Goal: Information Seeking & Learning: Check status

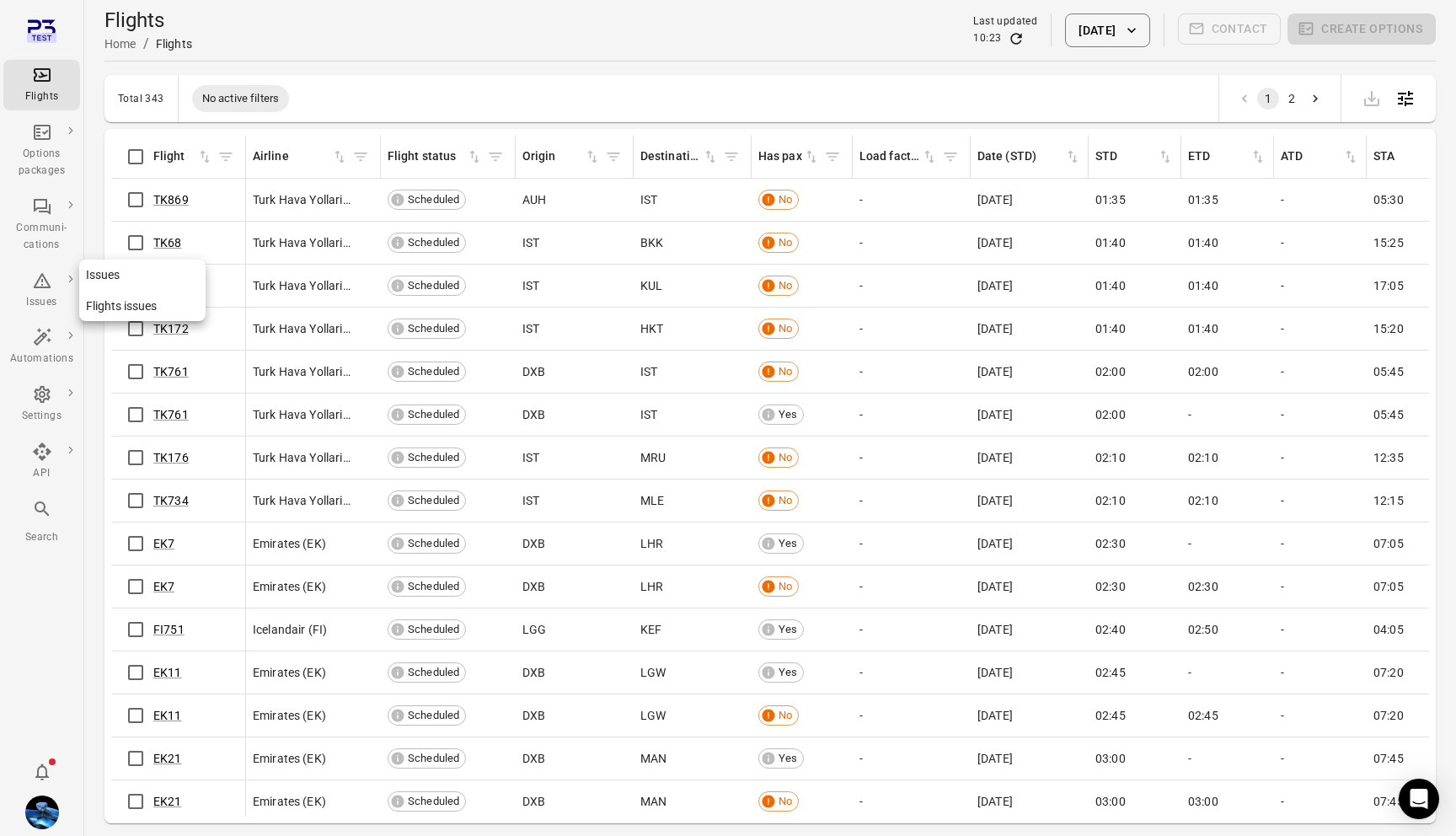
click at [130, 306] on link "Flights issues" at bounding box center [142, 306] width 126 height 31
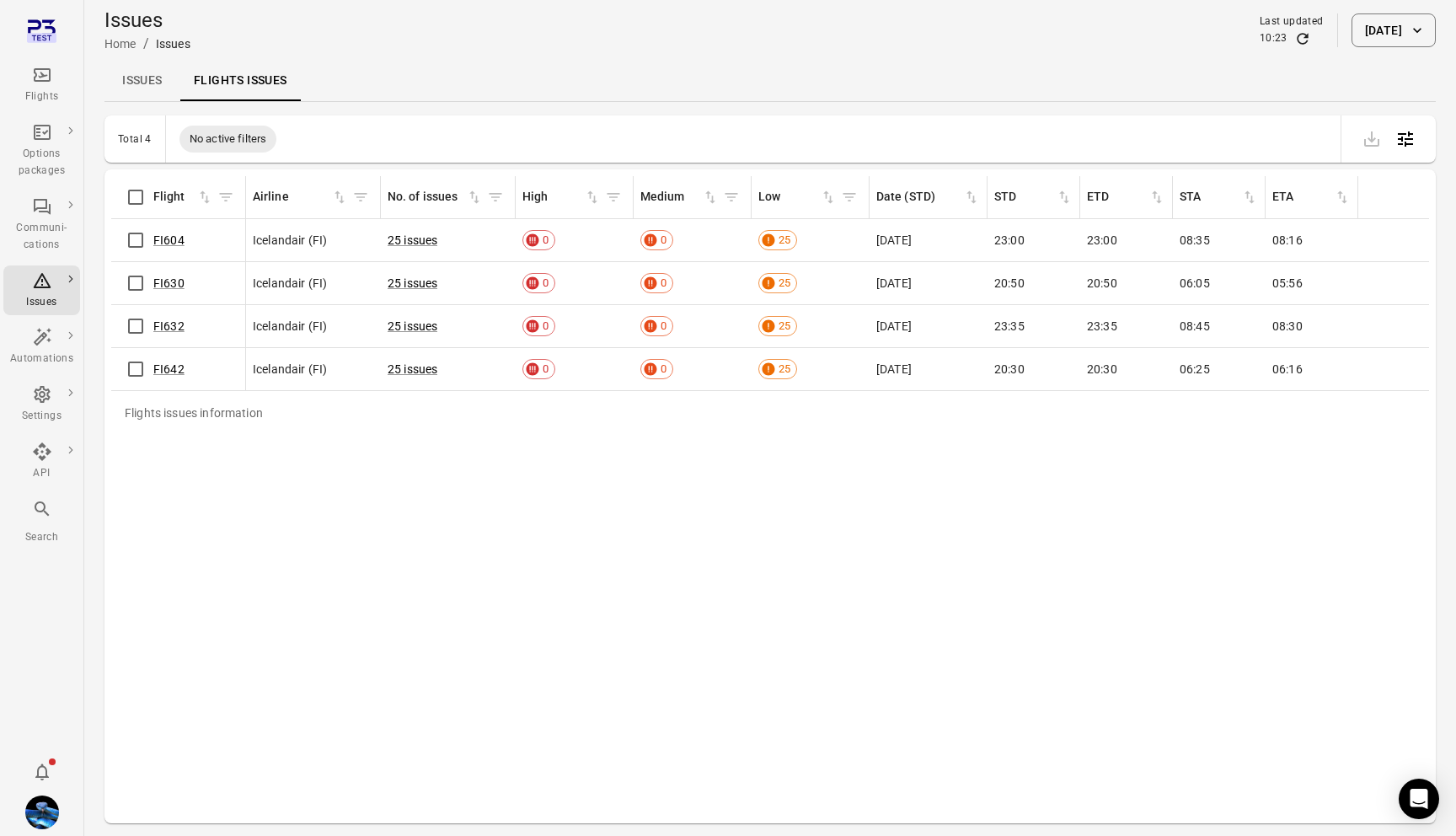
click at [150, 84] on link "Issues" at bounding box center [142, 80] width 76 height 40
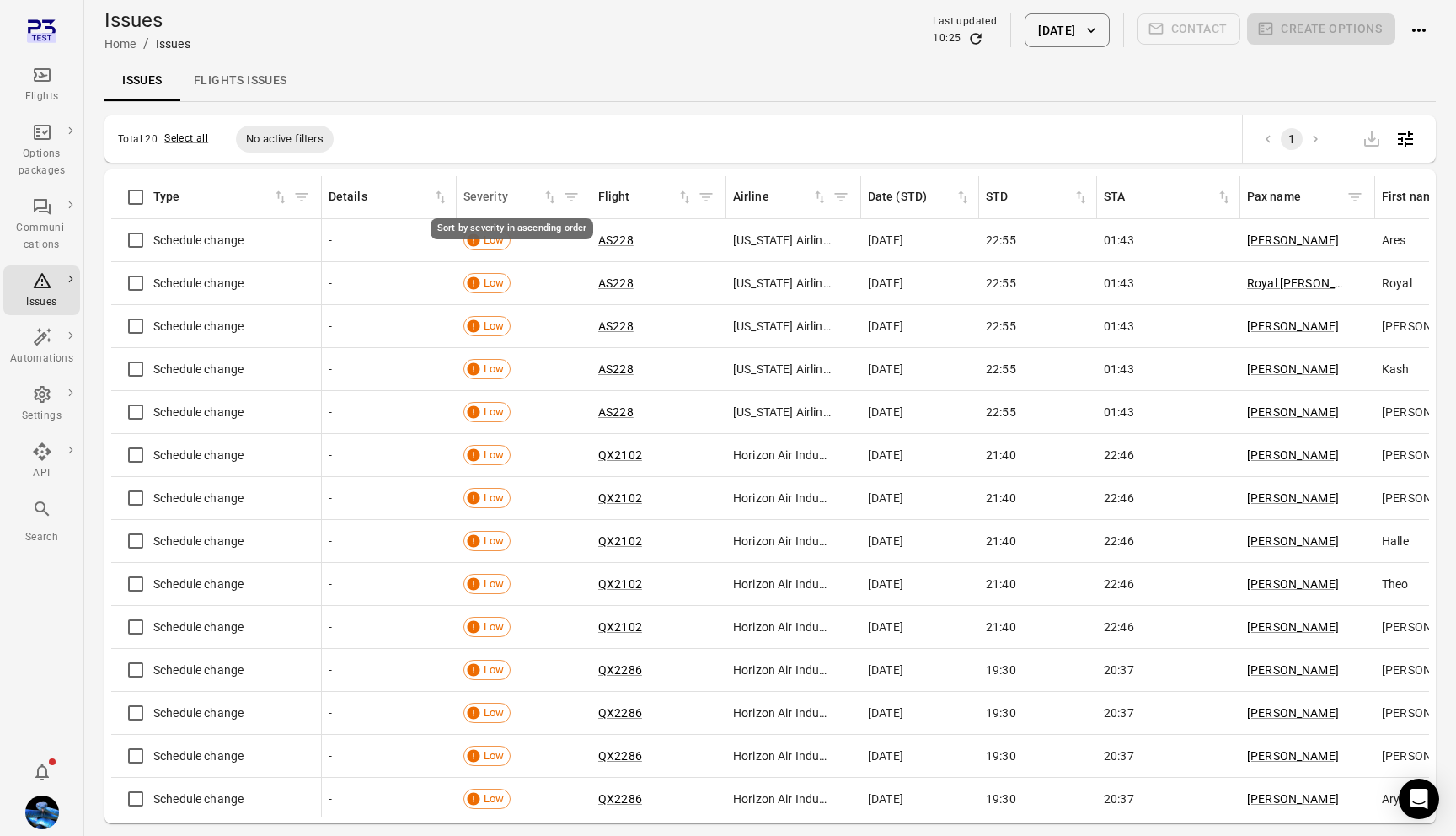
click at [497, 199] on div "Severity" at bounding box center [503, 197] width 79 height 19
click at [575, 205] on icon "Filter by severity" at bounding box center [571, 197] width 17 height 17
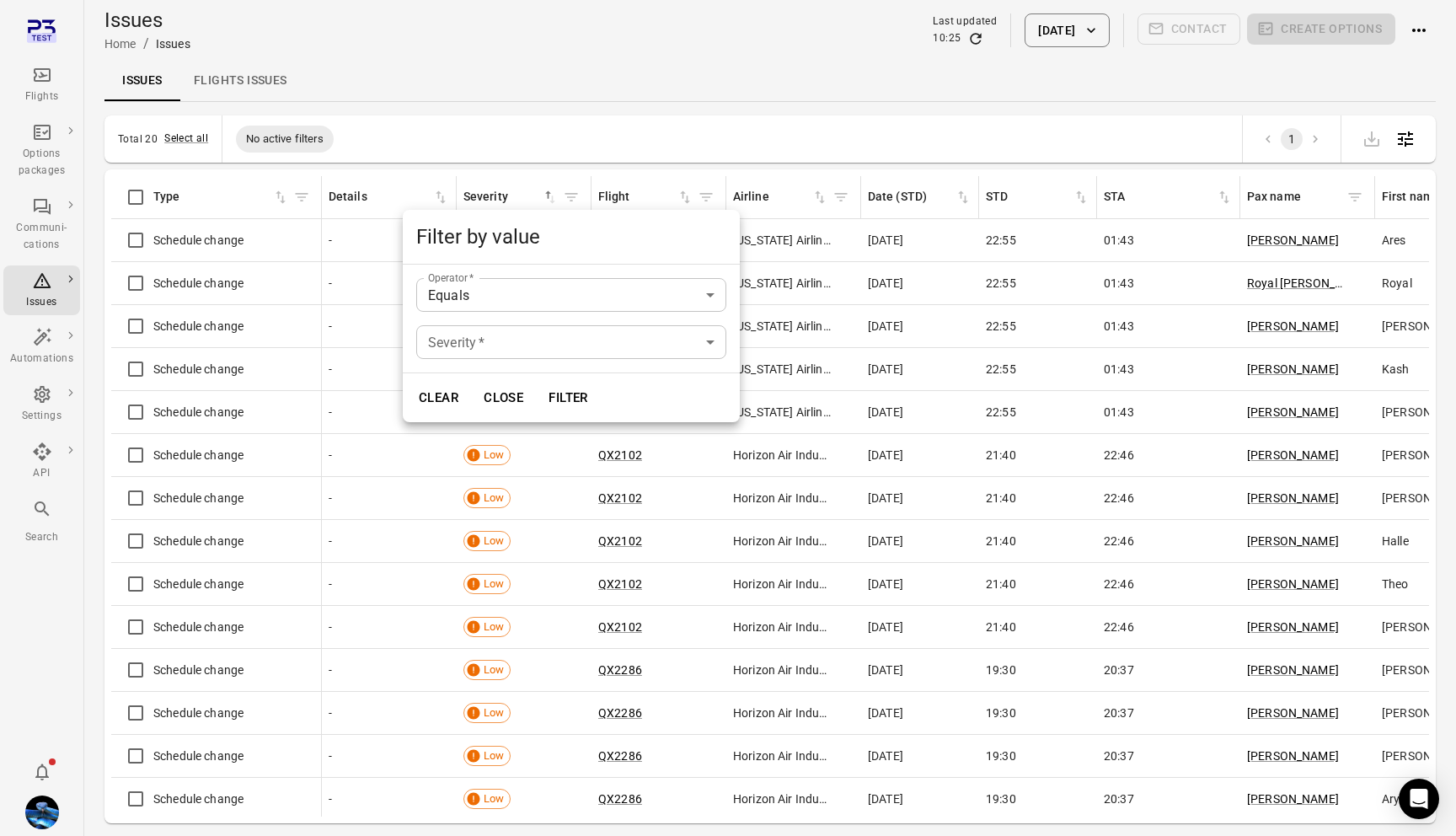
click at [507, 332] on body "Flights Options packages Communi-cations Issues Automations Settings API Search…" at bounding box center [728, 445] width 1456 height 891
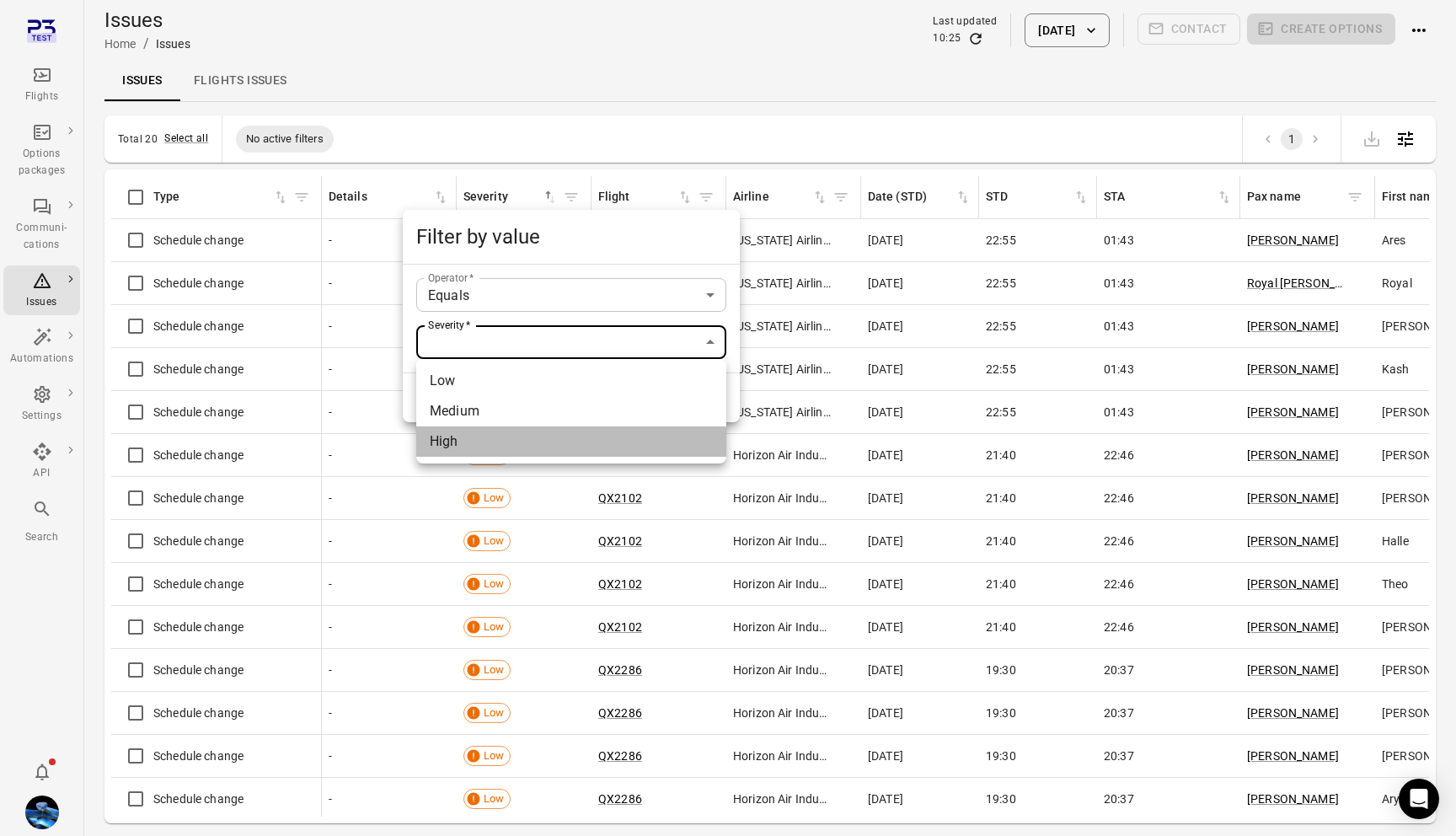
click at [469, 440] on li "High" at bounding box center [571, 442] width 310 height 30
type input "****"
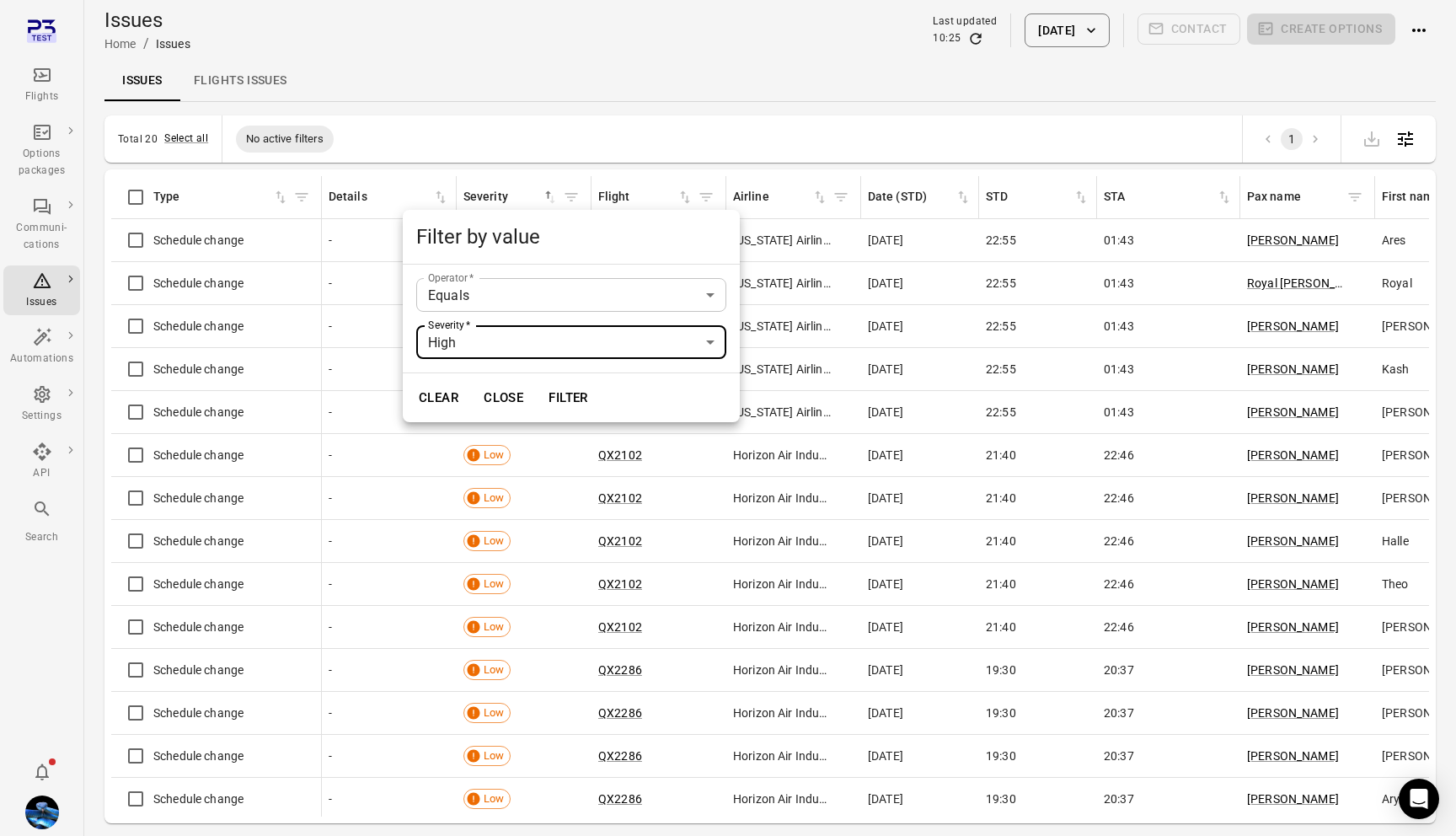
click at [580, 398] on button "Filter" at bounding box center [568, 398] width 58 height 36
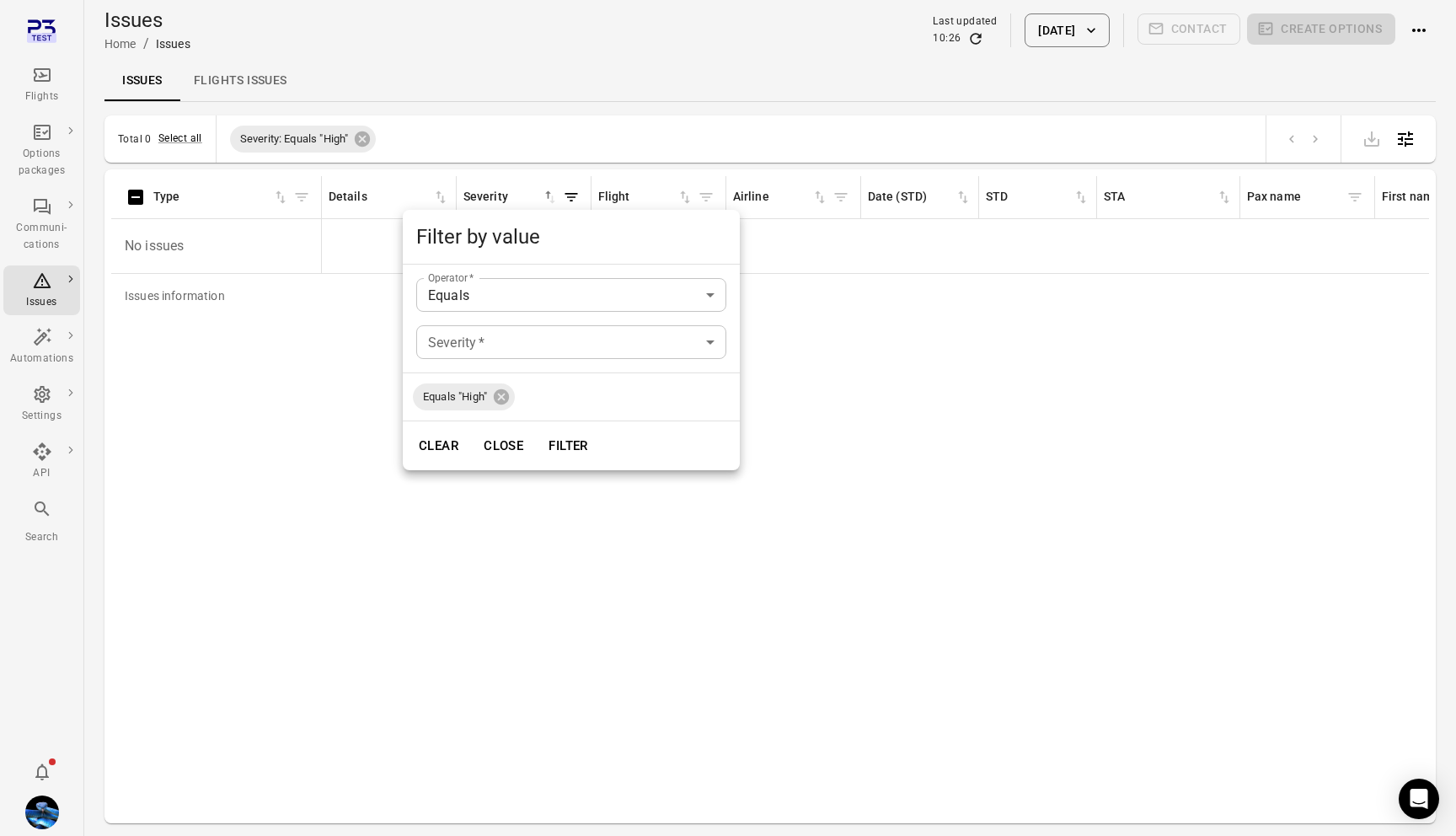
click at [650, 55] on div at bounding box center [728, 418] width 1456 height 836
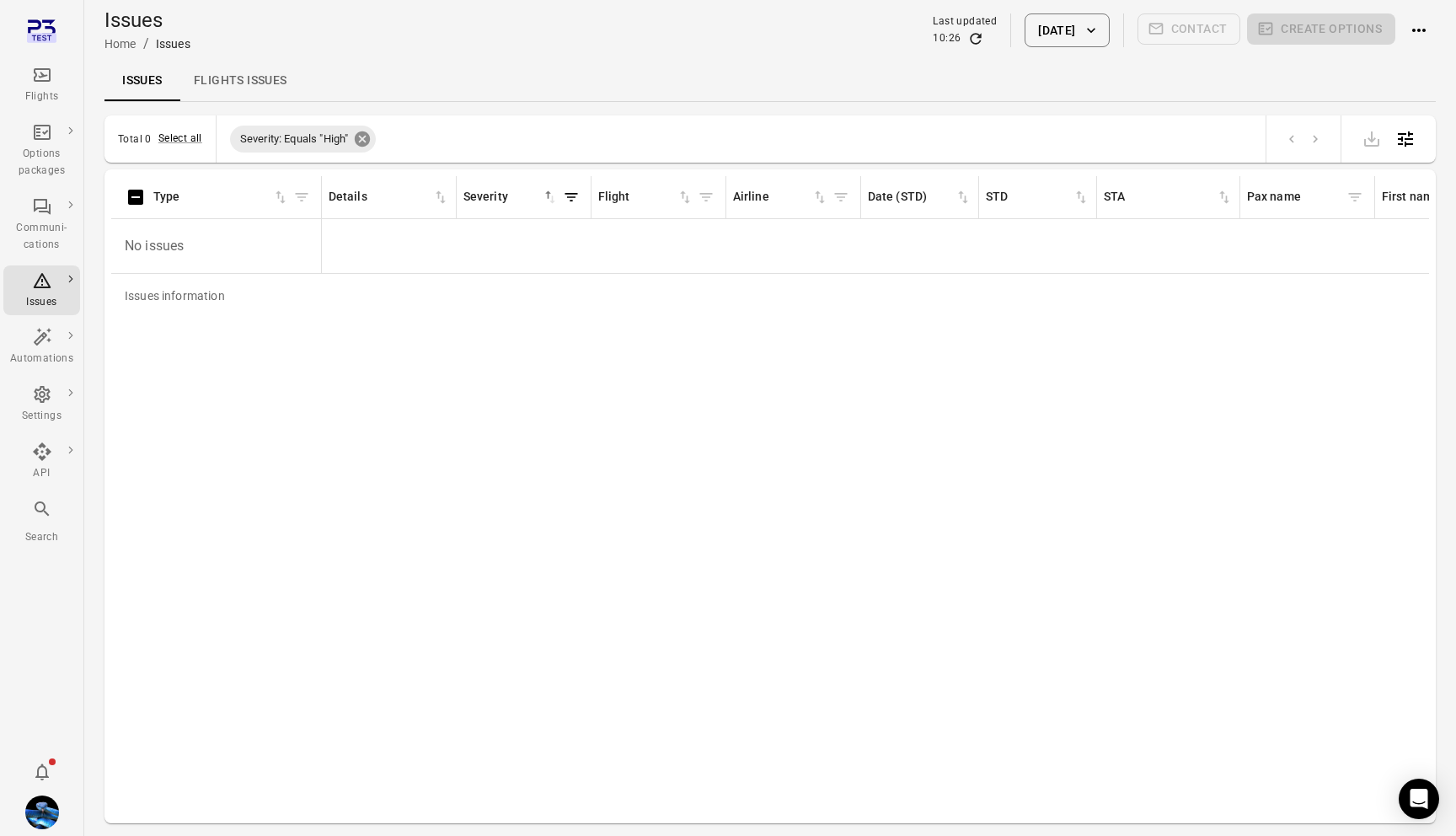
click at [361, 139] on icon at bounding box center [362, 139] width 15 height 15
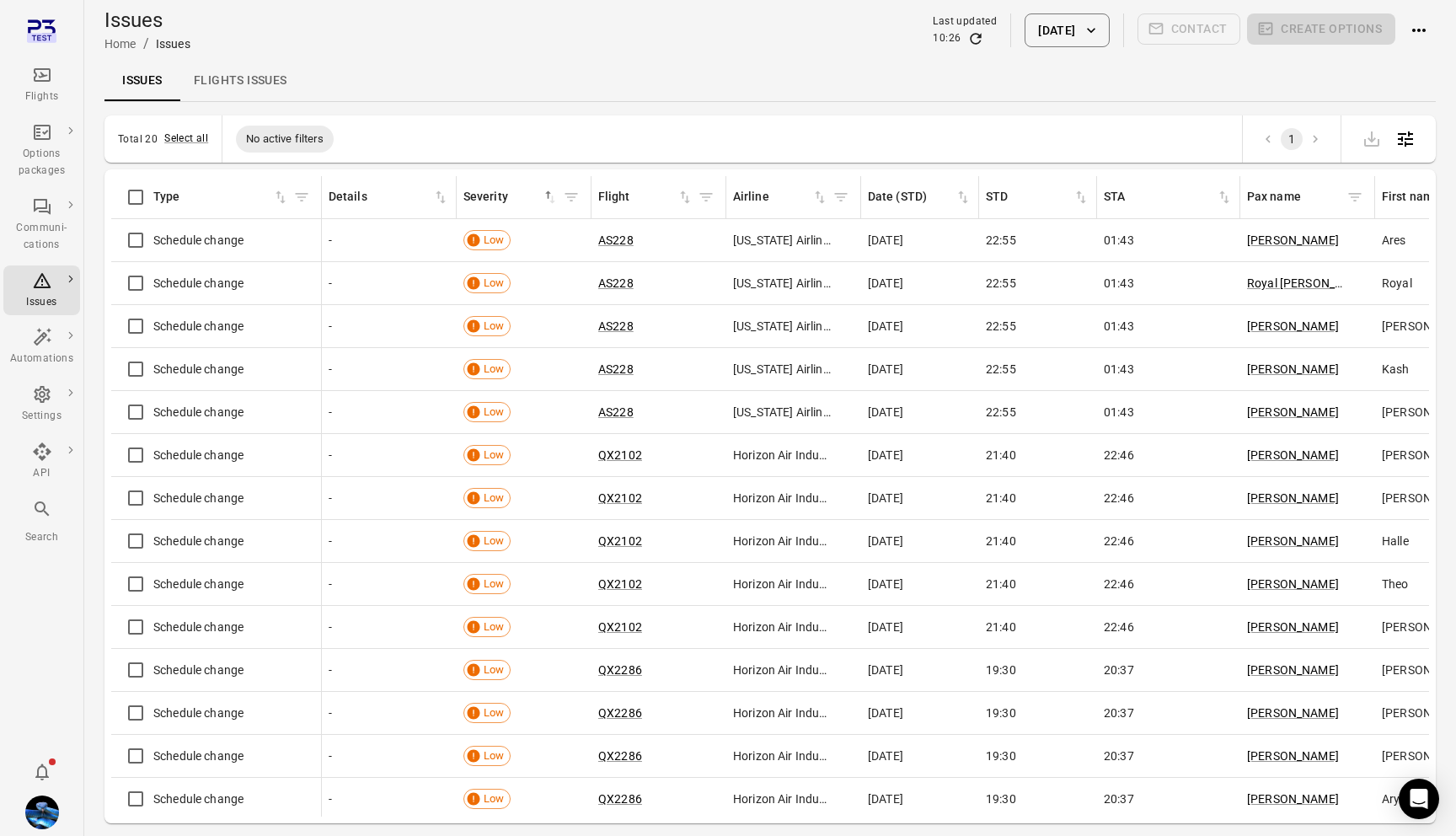
click at [575, 190] on icon "Filter by severity" at bounding box center [571, 197] width 17 height 17
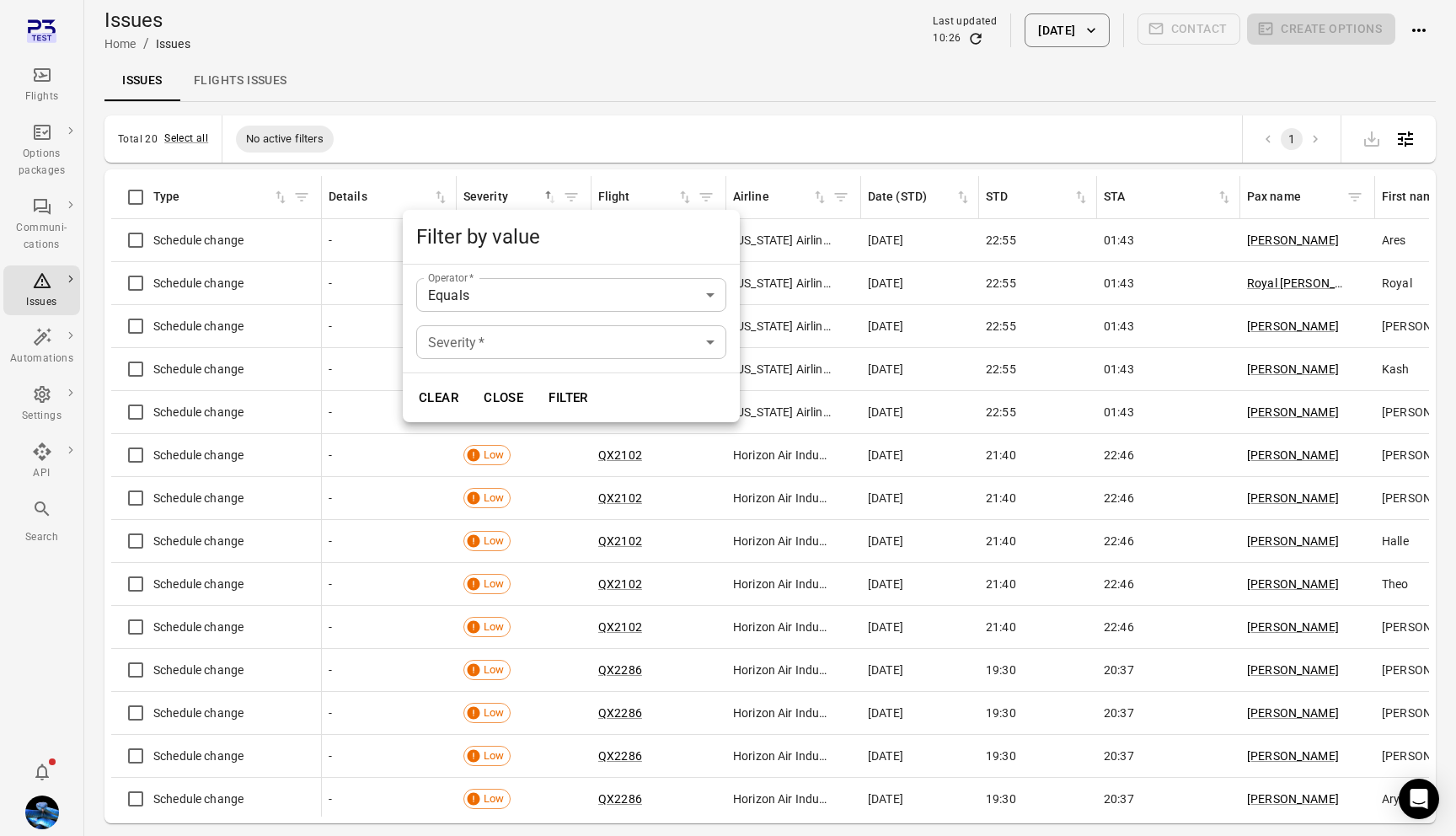
click at [499, 337] on body "Flights Options packages Communi-cations Issues Automations Settings API Search…" at bounding box center [728, 445] width 1456 height 891
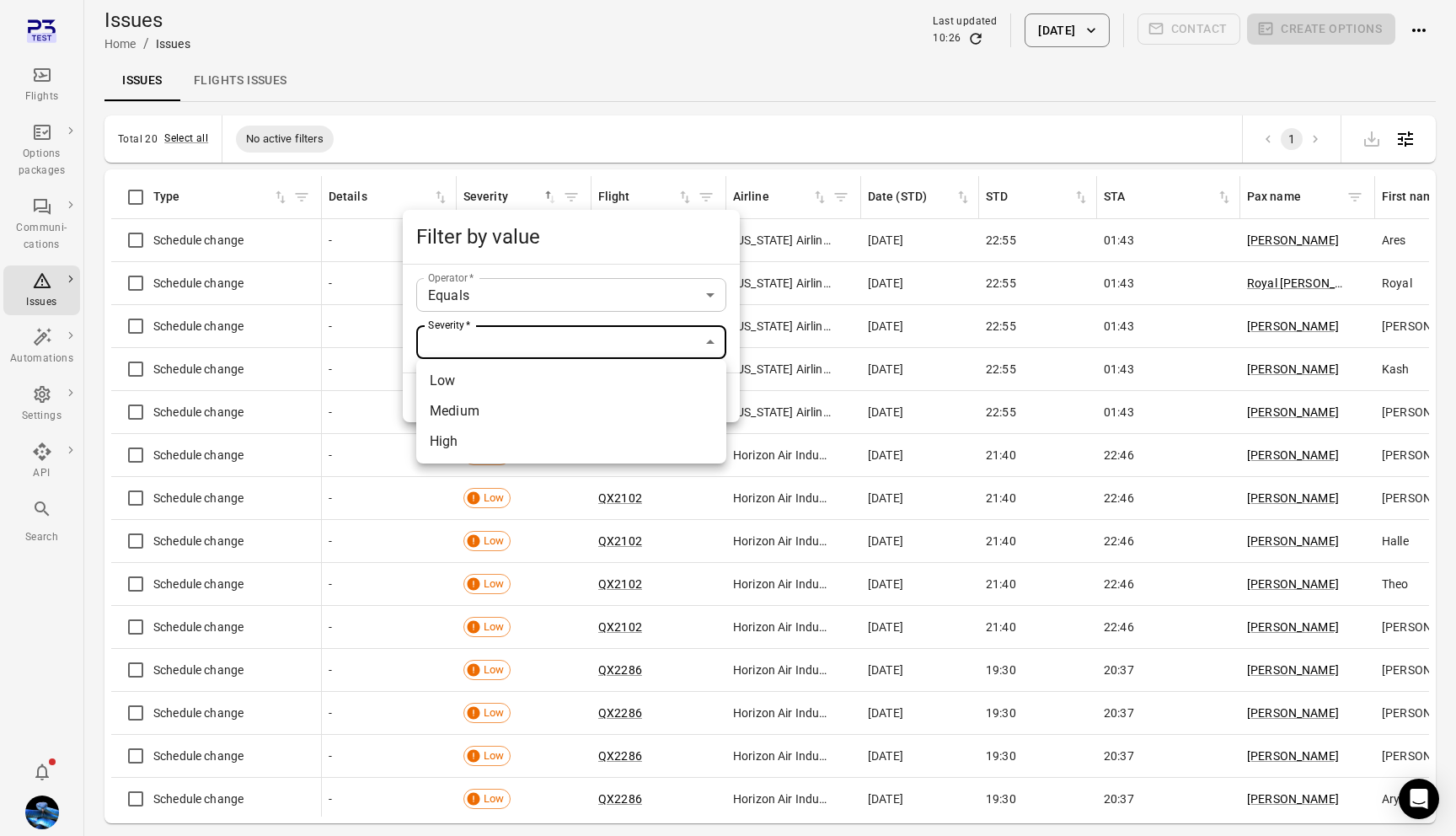
click at [491, 412] on li "Medium" at bounding box center [571, 411] width 310 height 30
type input "******"
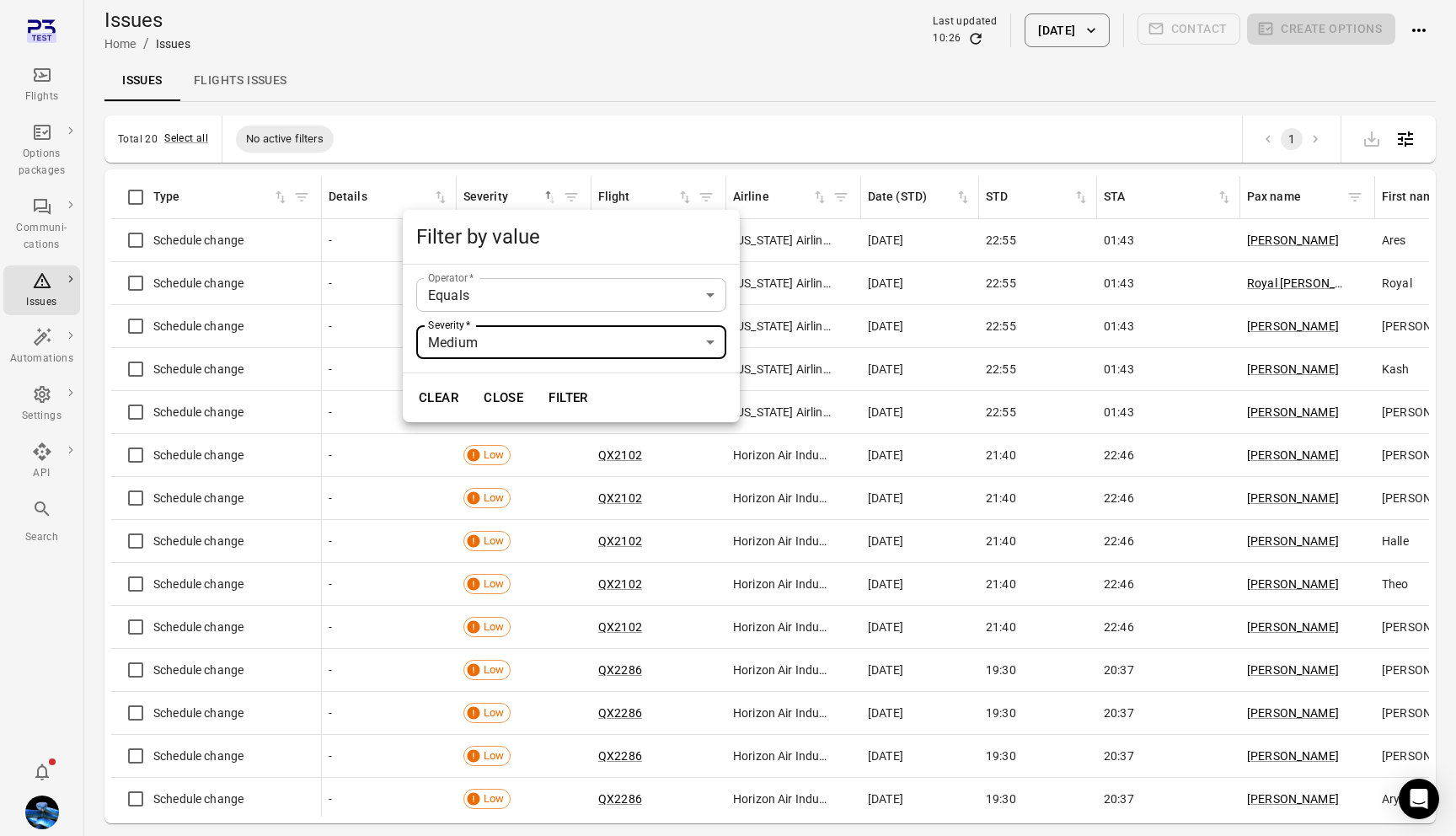
click at [577, 394] on button "Filter" at bounding box center [568, 398] width 58 height 36
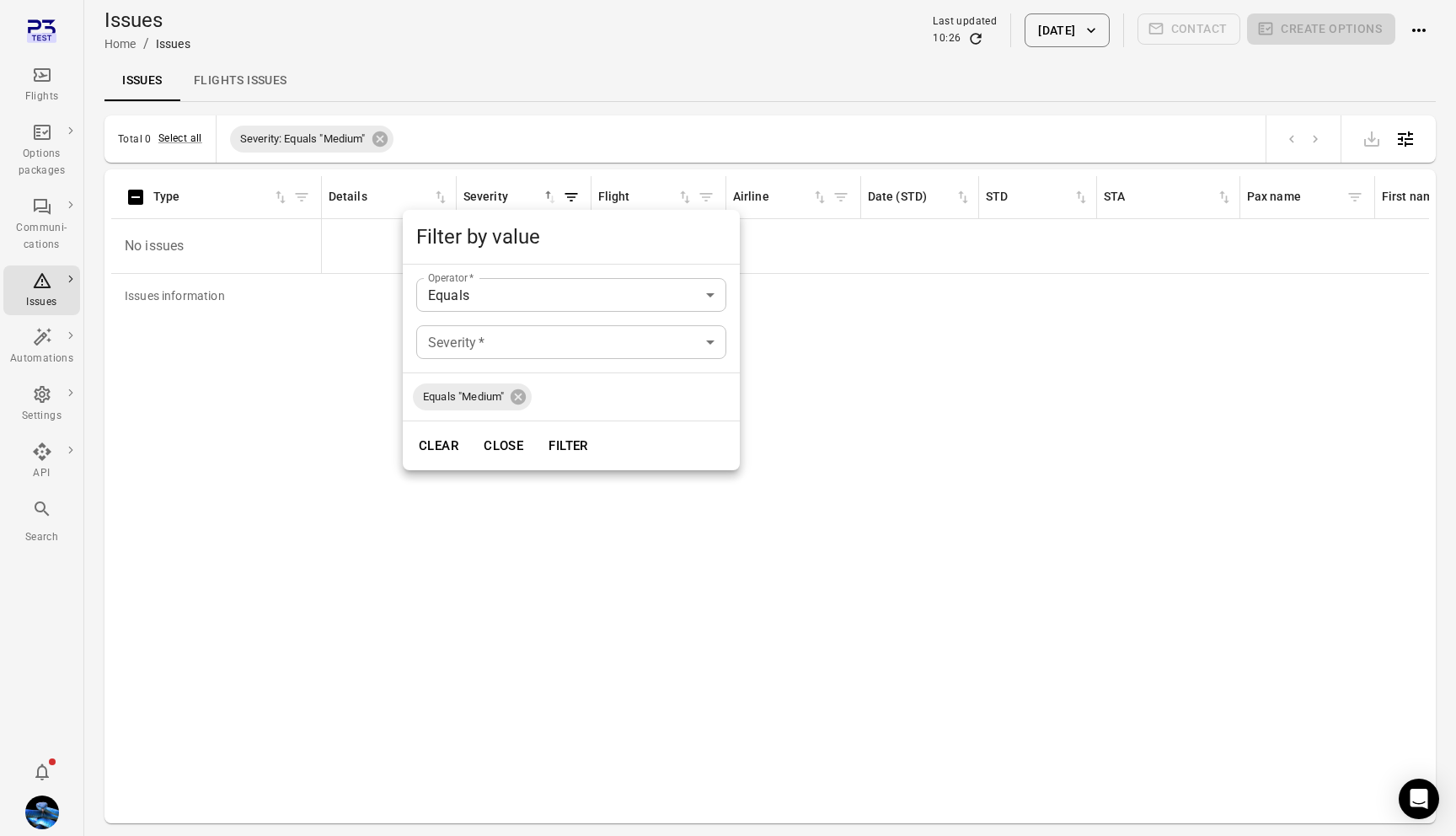
click at [626, 89] on div at bounding box center [728, 418] width 1456 height 836
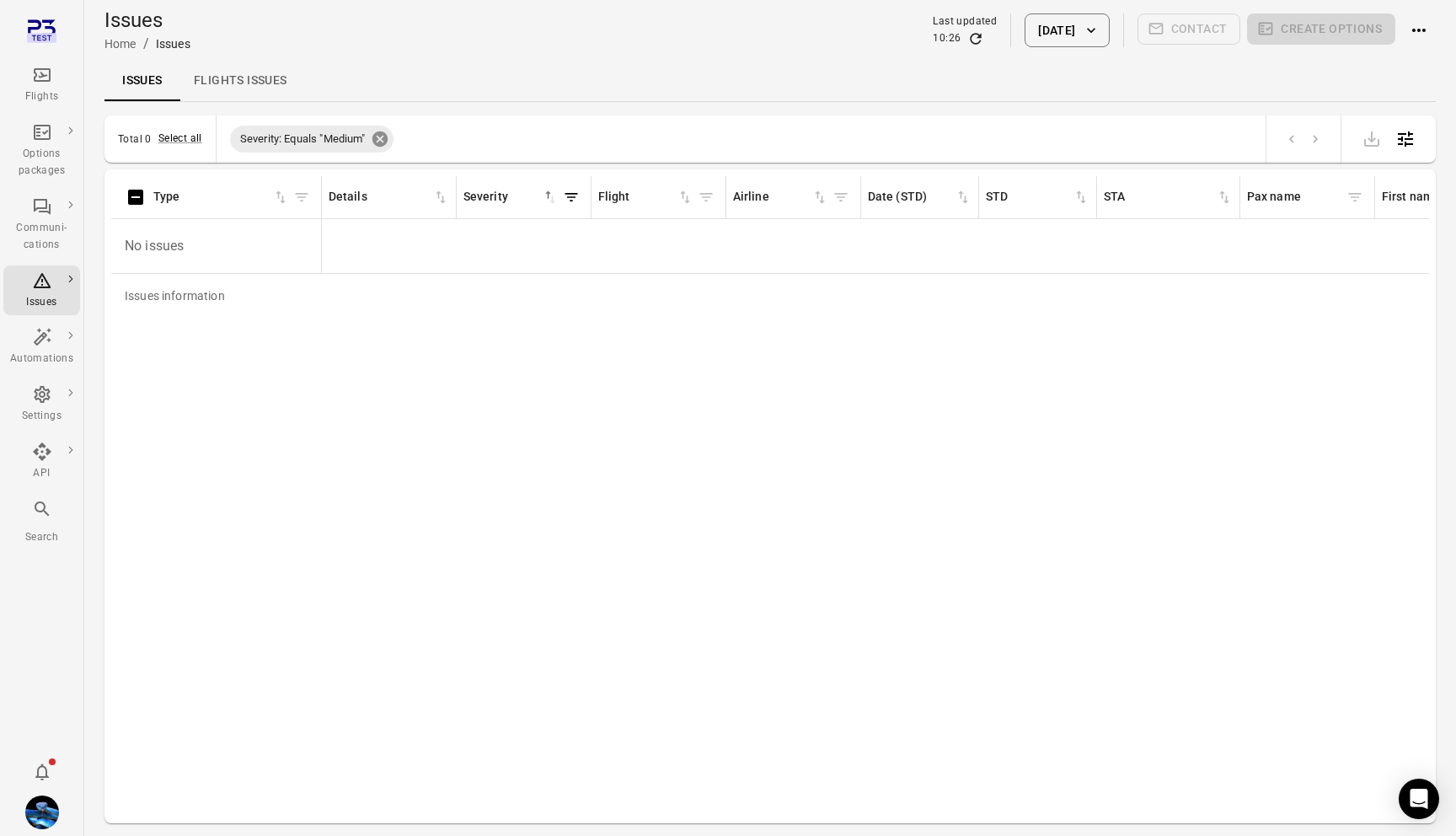
click at [387, 139] on icon at bounding box center [379, 139] width 15 height 15
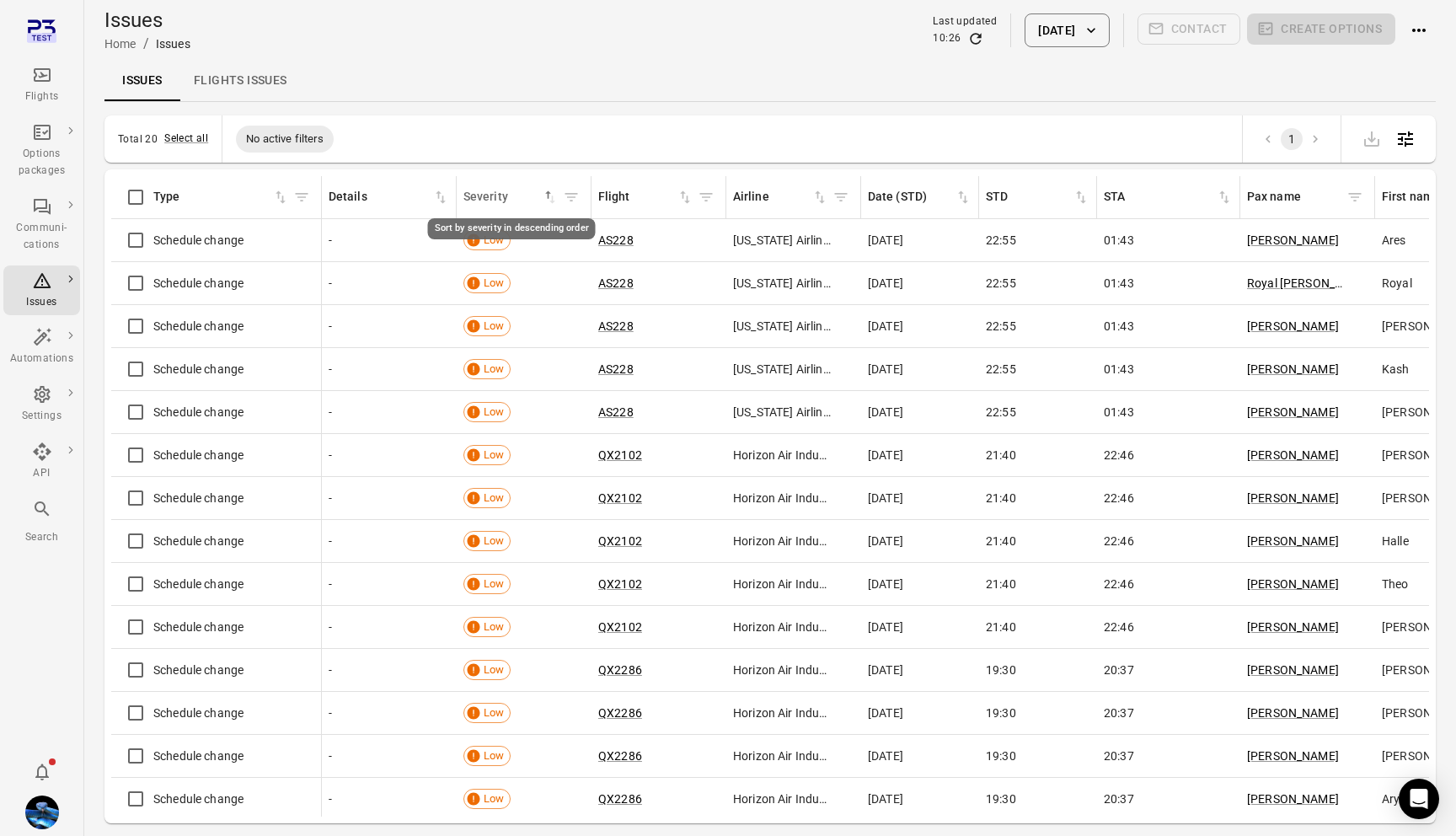
click at [517, 199] on div "Severity" at bounding box center [503, 197] width 79 height 19
click at [517, 199] on div "Severity sorted ascending" at bounding box center [511, 197] width 96 height 19
click at [517, 199] on div "Severity" at bounding box center [503, 197] width 79 height 19
click at [573, 80] on div "Issues Flights issues" at bounding box center [770, 80] width 1332 height 40
click at [261, 83] on link "Flights issues" at bounding box center [240, 80] width 121 height 40
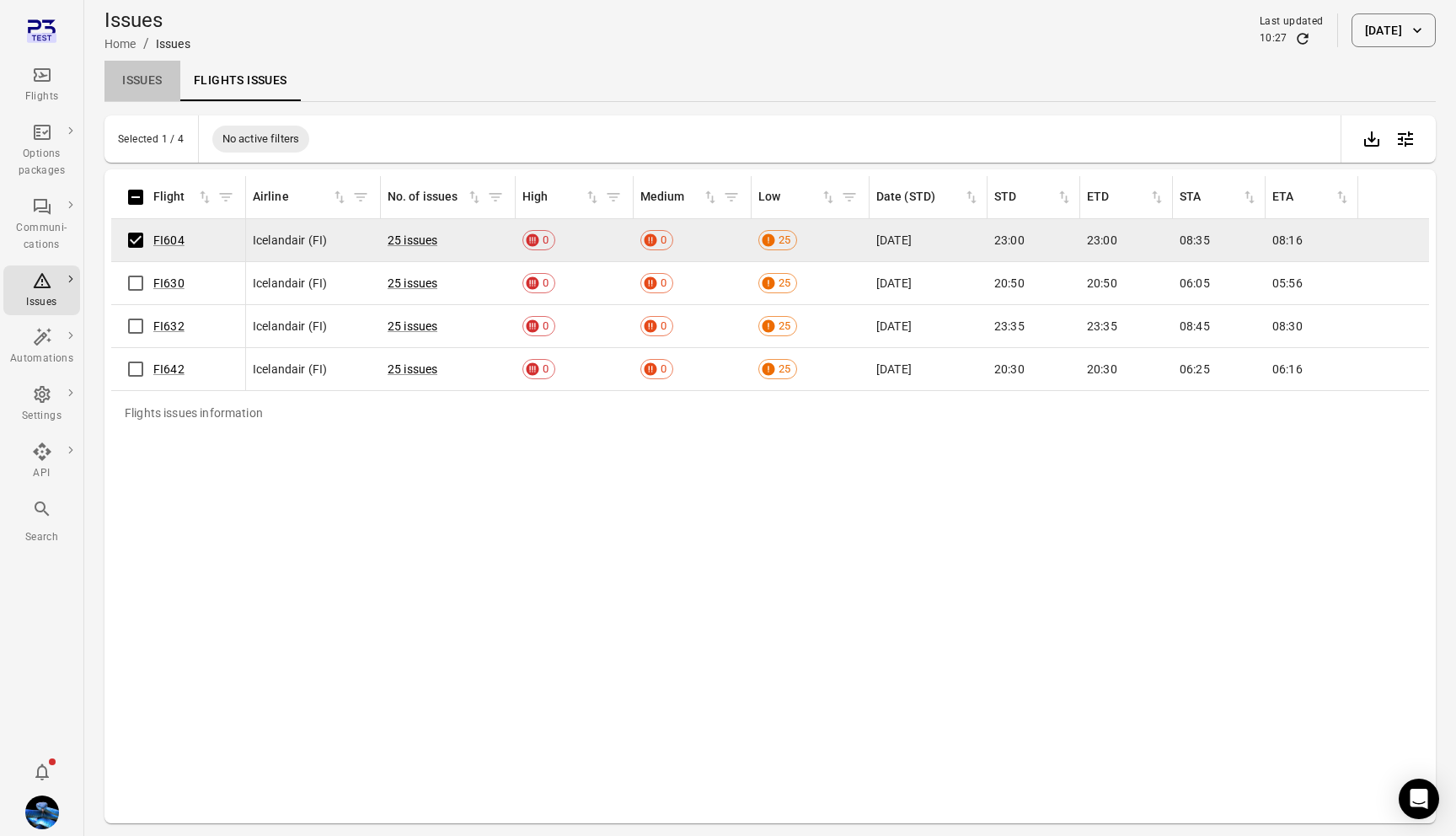
click at [140, 83] on link "Issues" at bounding box center [142, 80] width 76 height 40
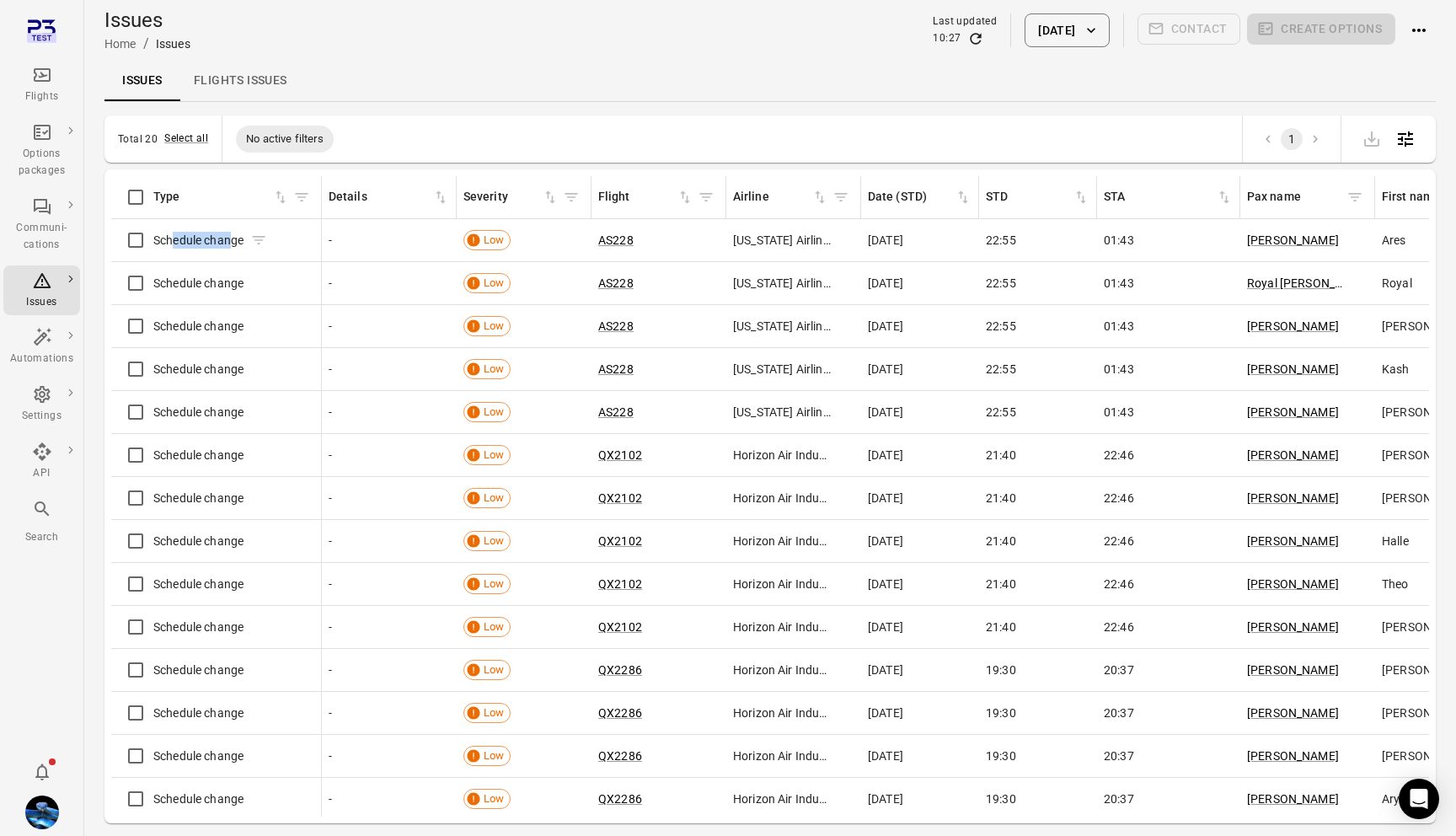
drag, startPoint x: 172, startPoint y: 243, endPoint x: 233, endPoint y: 243, distance: 61.0
click at [233, 243] on span "Schedule change" at bounding box center [198, 240] width 90 height 17
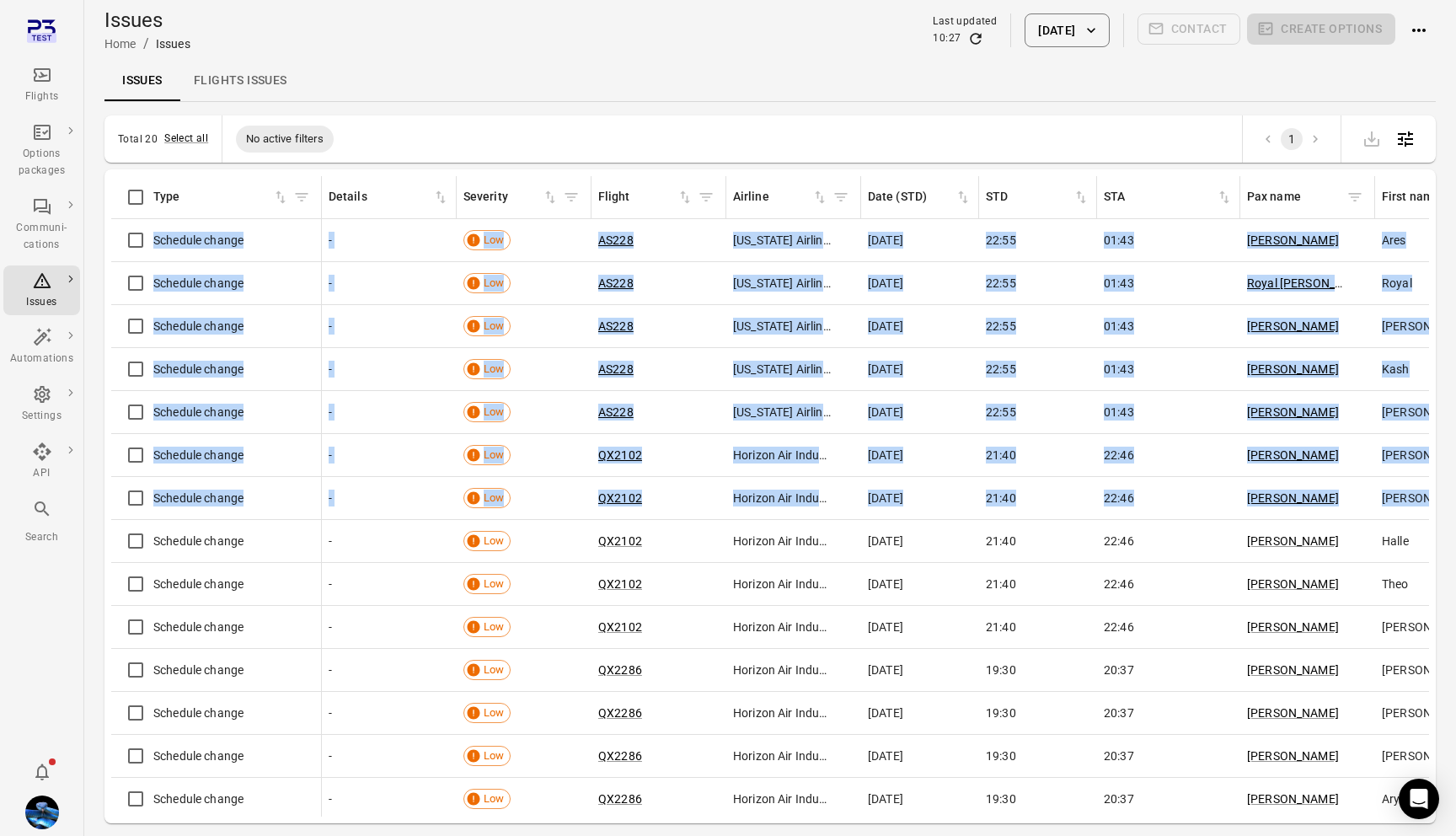
drag, startPoint x: 155, startPoint y: 228, endPoint x: 219, endPoint y: 531, distance: 309.7
click at [219, 531] on div "Schedule change" at bounding box center [216, 541] width 197 height 36
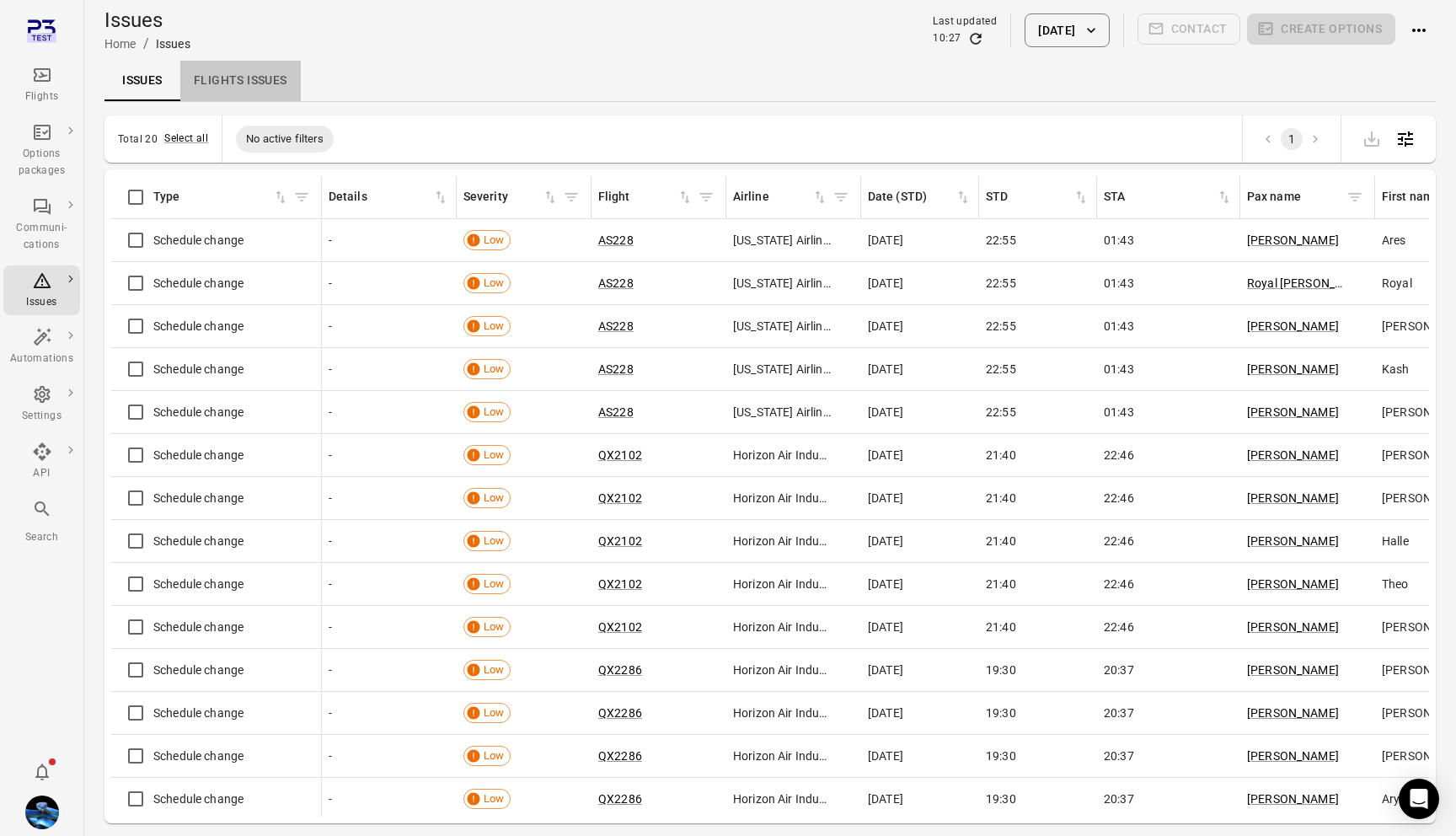
click at [260, 85] on link "Flights issues" at bounding box center [240, 80] width 121 height 40
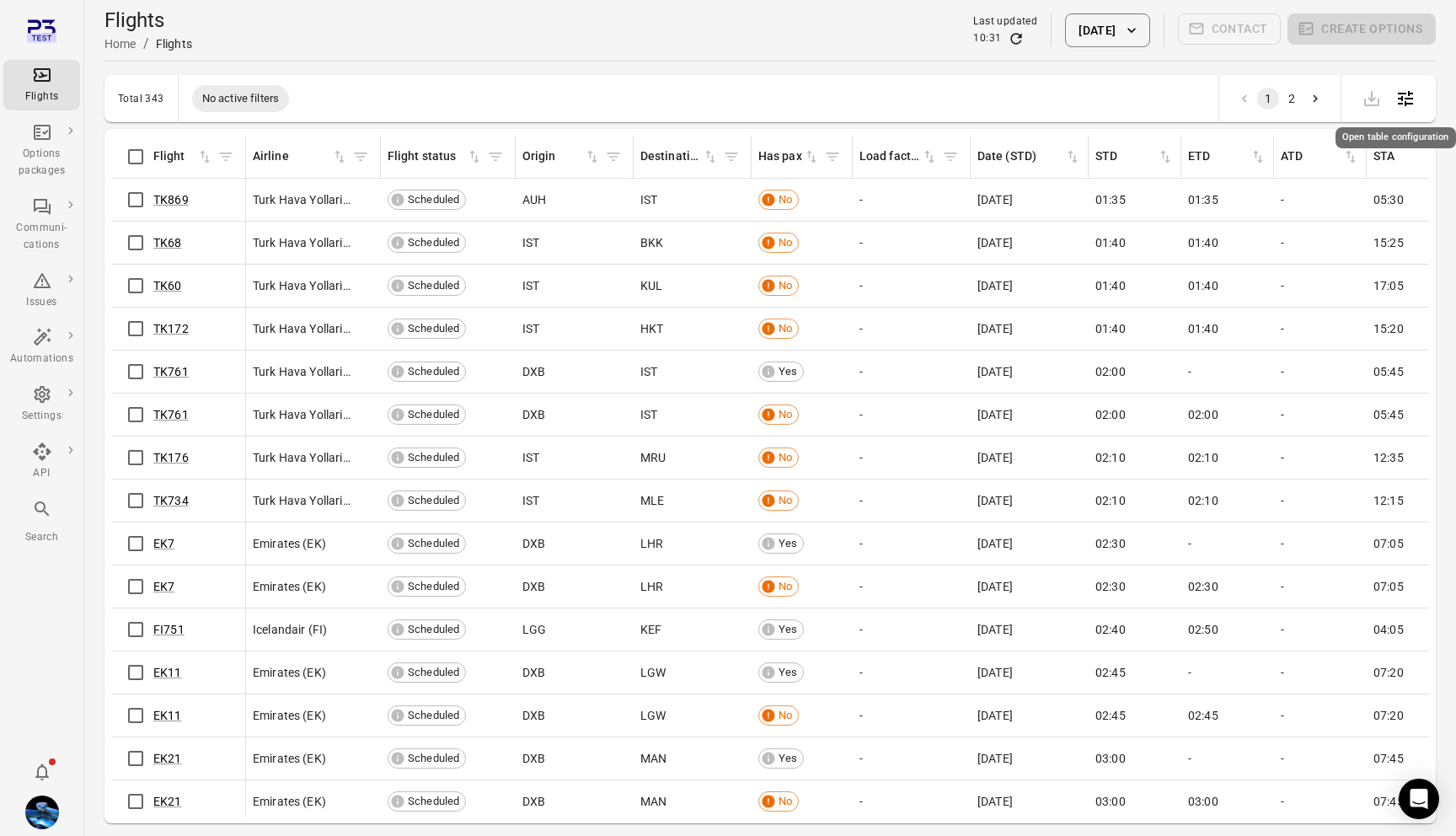
click at [1409, 109] on button "Open table configuration" at bounding box center [1406, 98] width 34 height 34
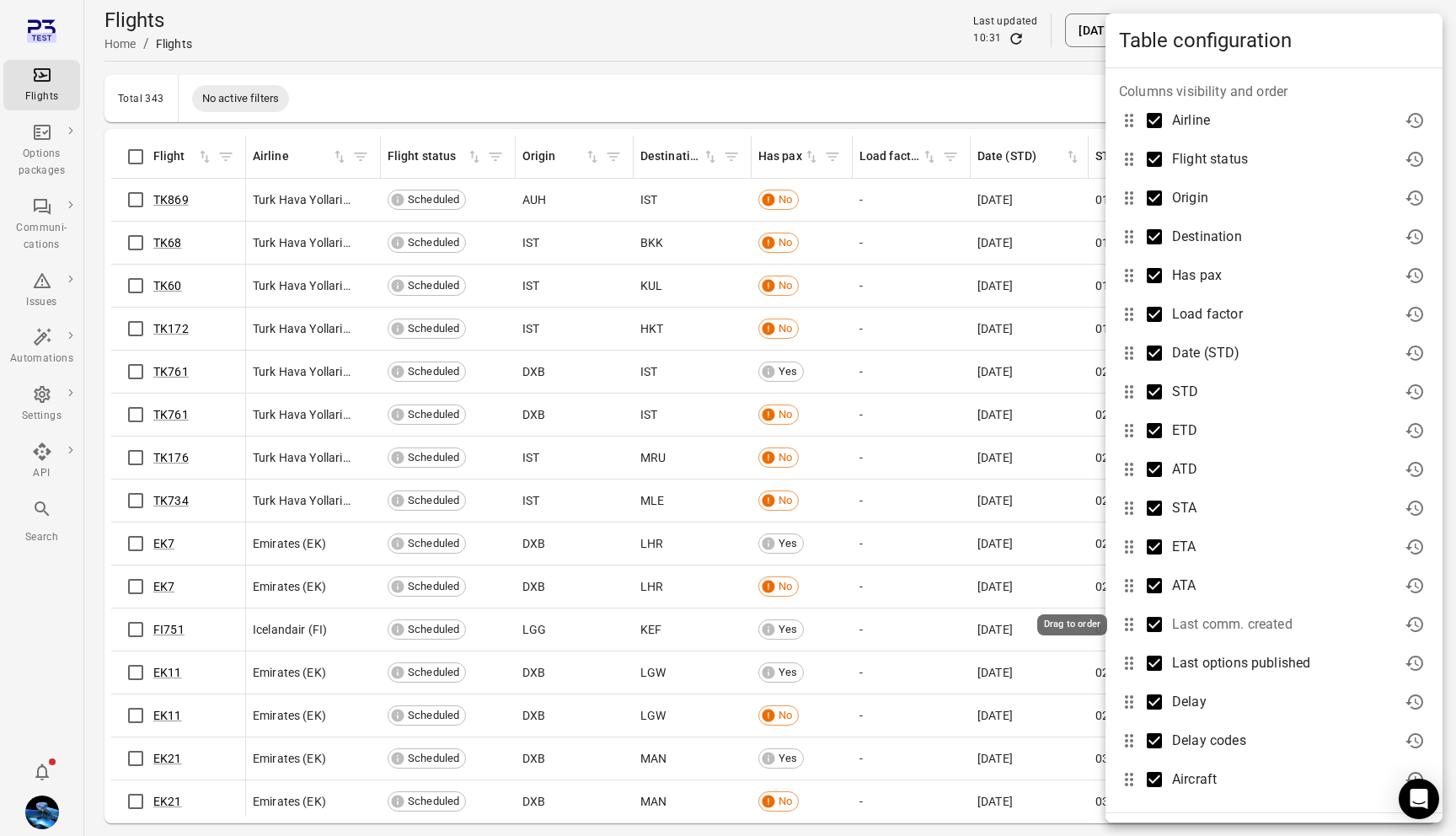
scroll to position [98, 0]
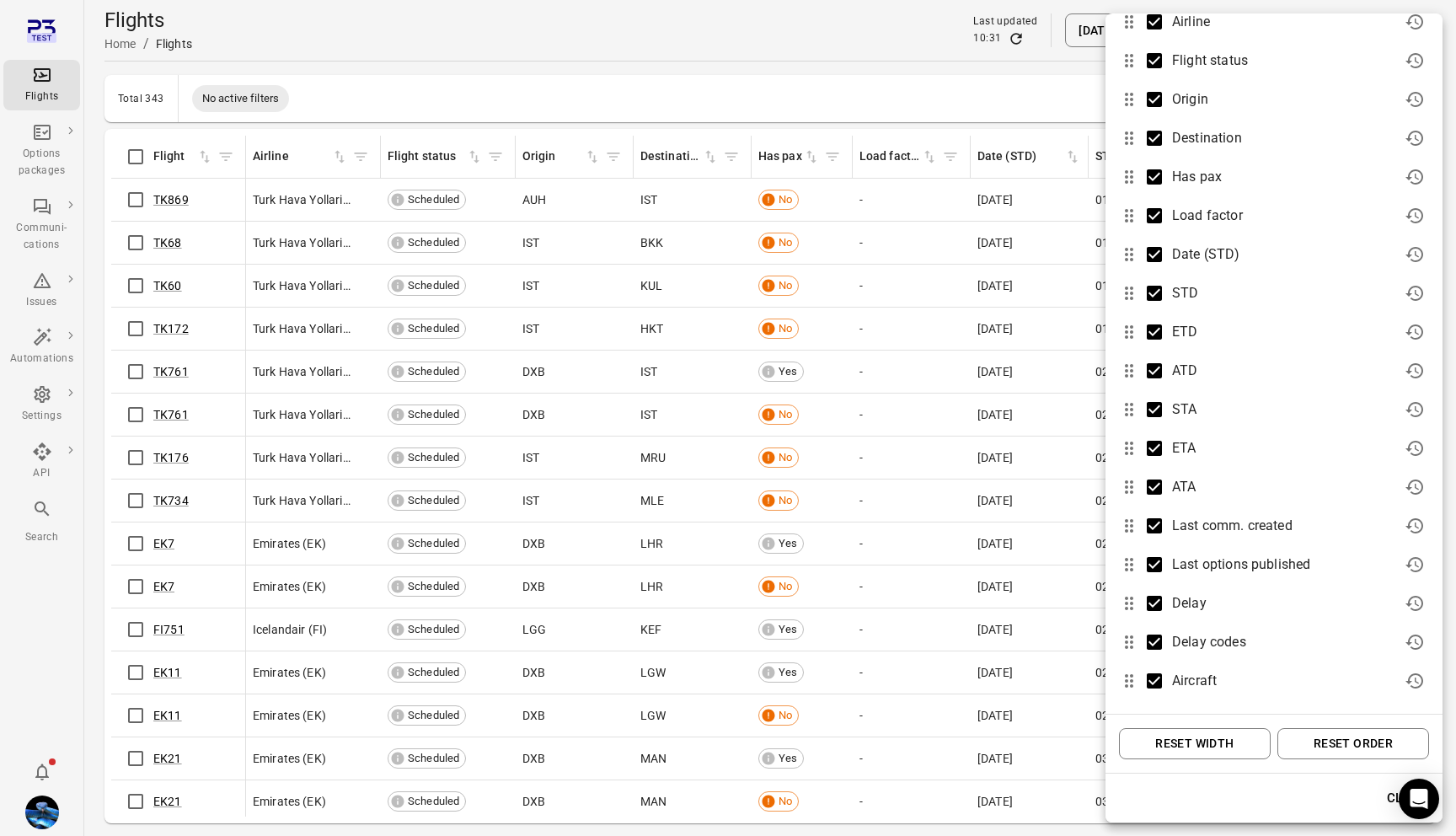
click at [704, 59] on div at bounding box center [728, 418] width 1456 height 836
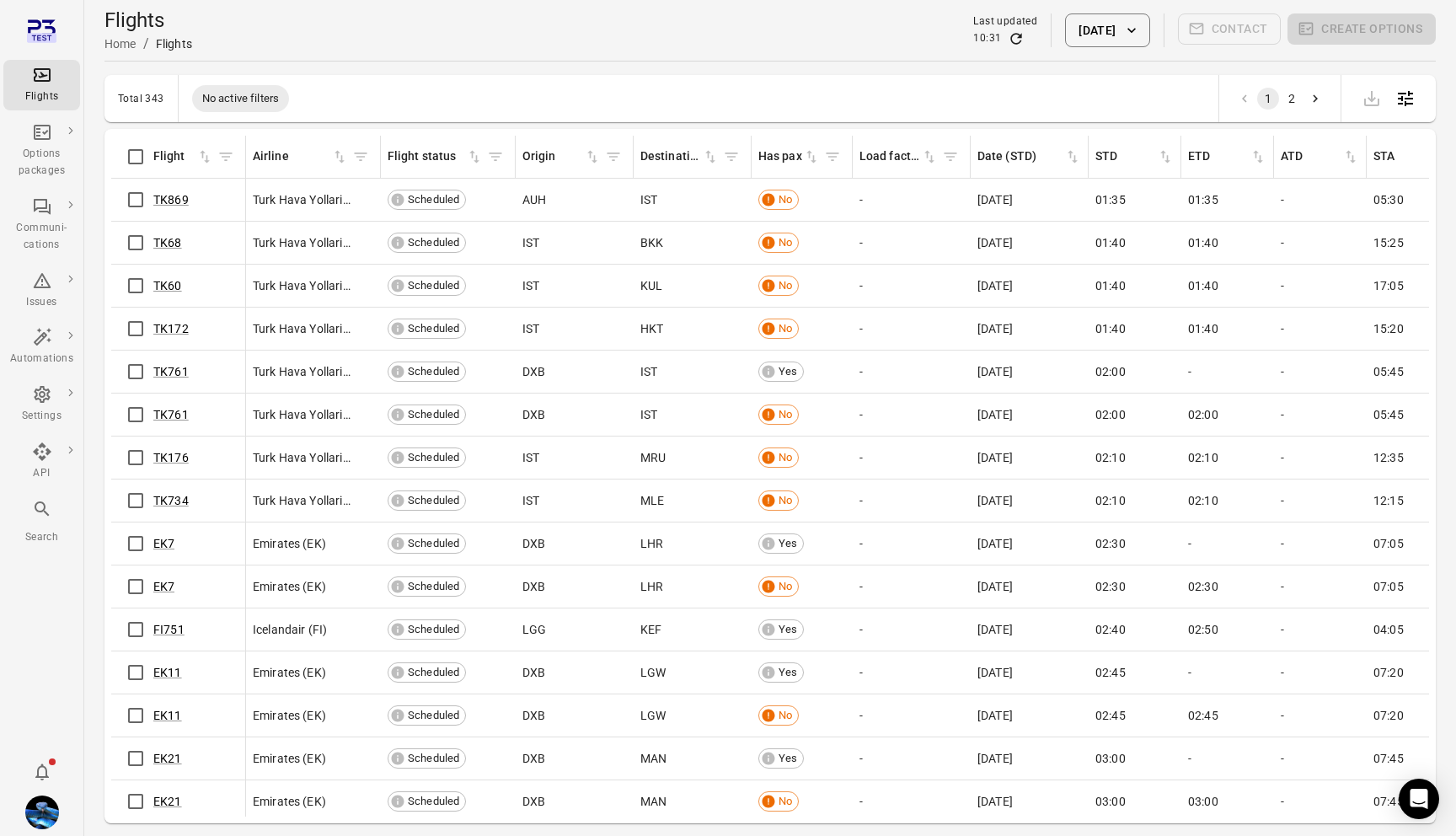
drag, startPoint x: 751, startPoint y: 140, endPoint x: 781, endPoint y: 139, distance: 30.0
click at [782, 140] on tr "Flight Airline Flight status Origin Destination Has pax Load factor Date (STD) …" at bounding box center [1190, 157] width 2158 height 43
click at [560, 243] on icon "Flights information" at bounding box center [554, 242] width 17 height 17
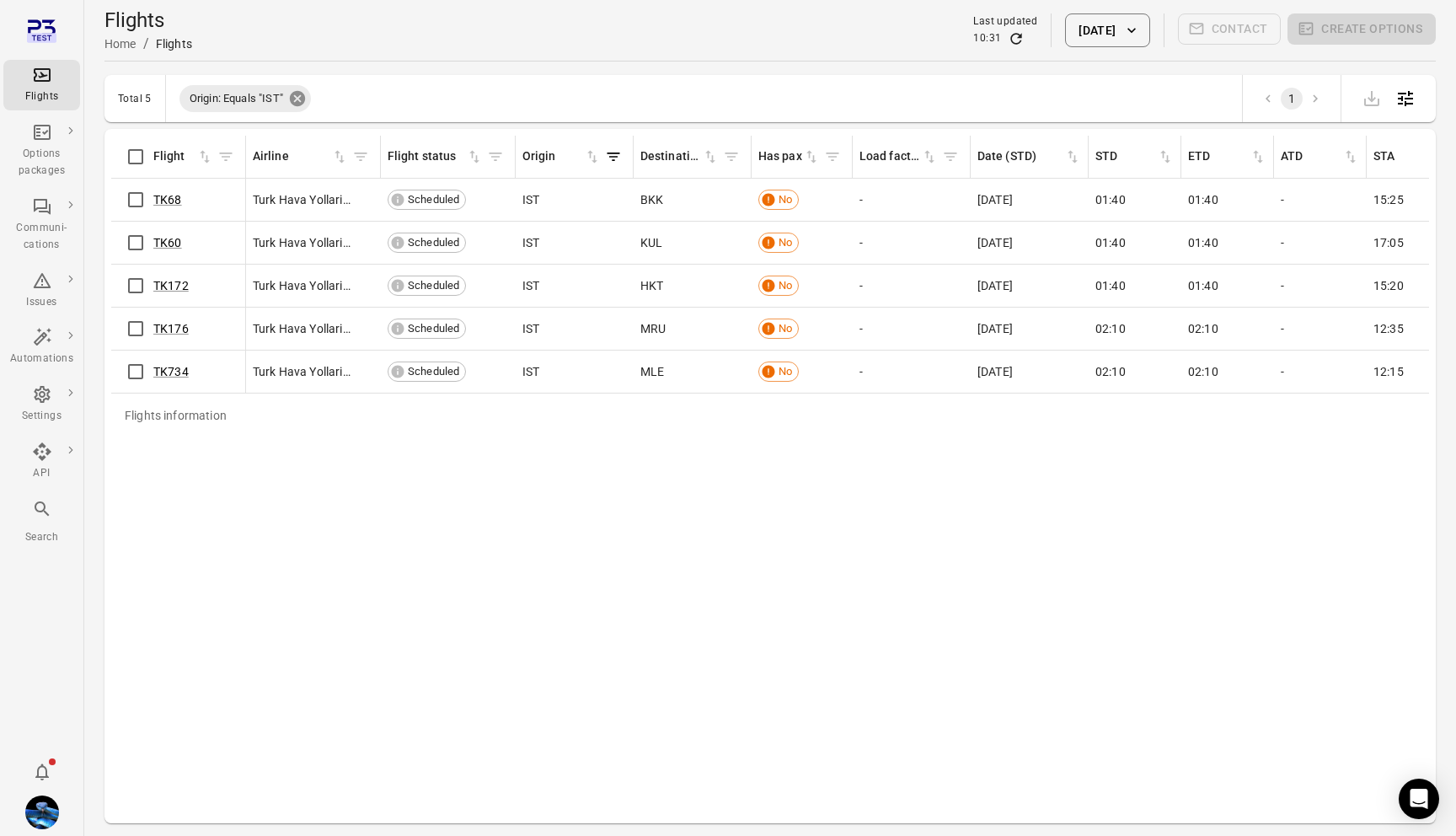
click at [292, 99] on icon at bounding box center [297, 98] width 15 height 15
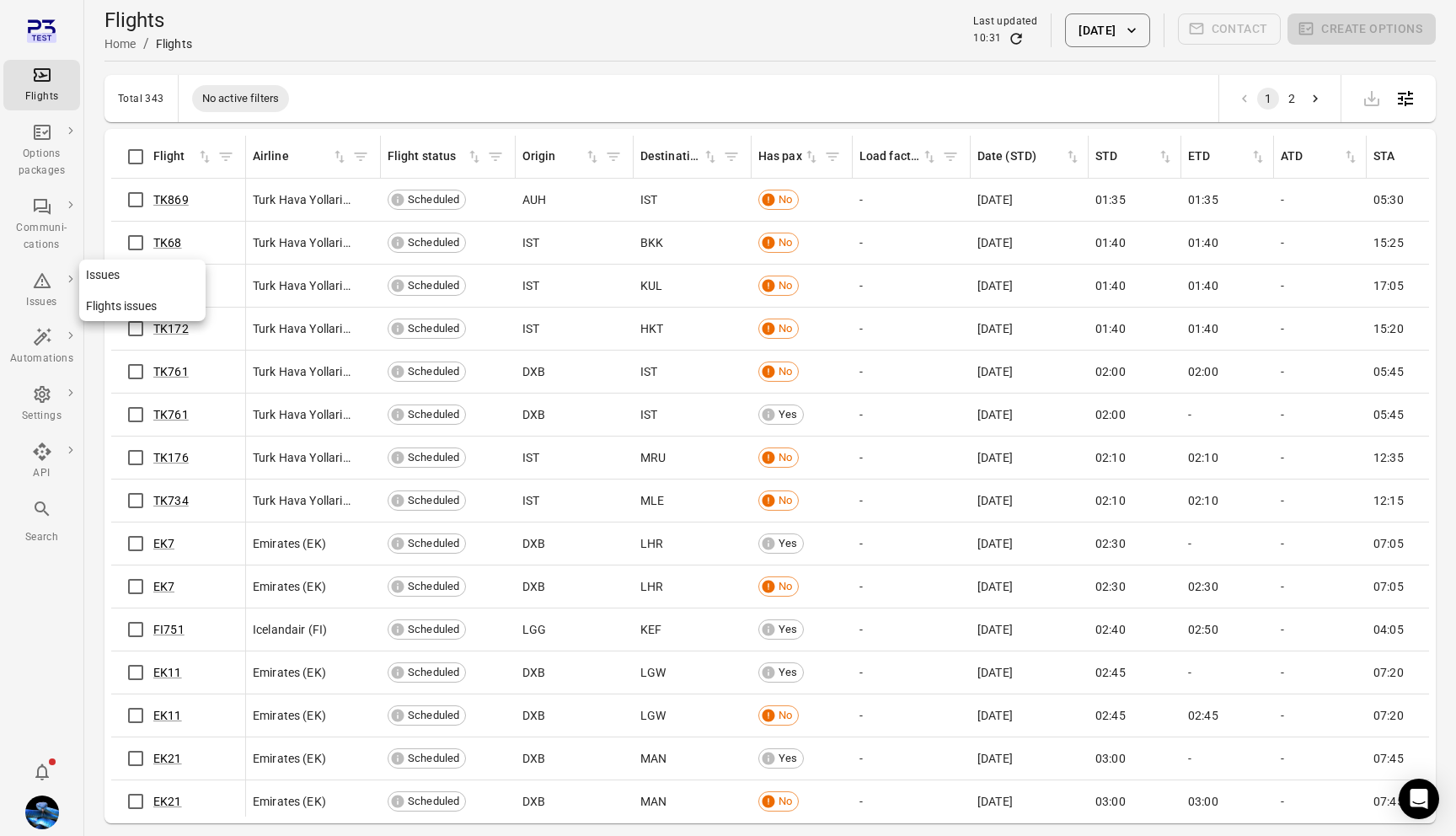
click at [35, 287] on icon "Main navigation" at bounding box center [42, 280] width 18 height 15
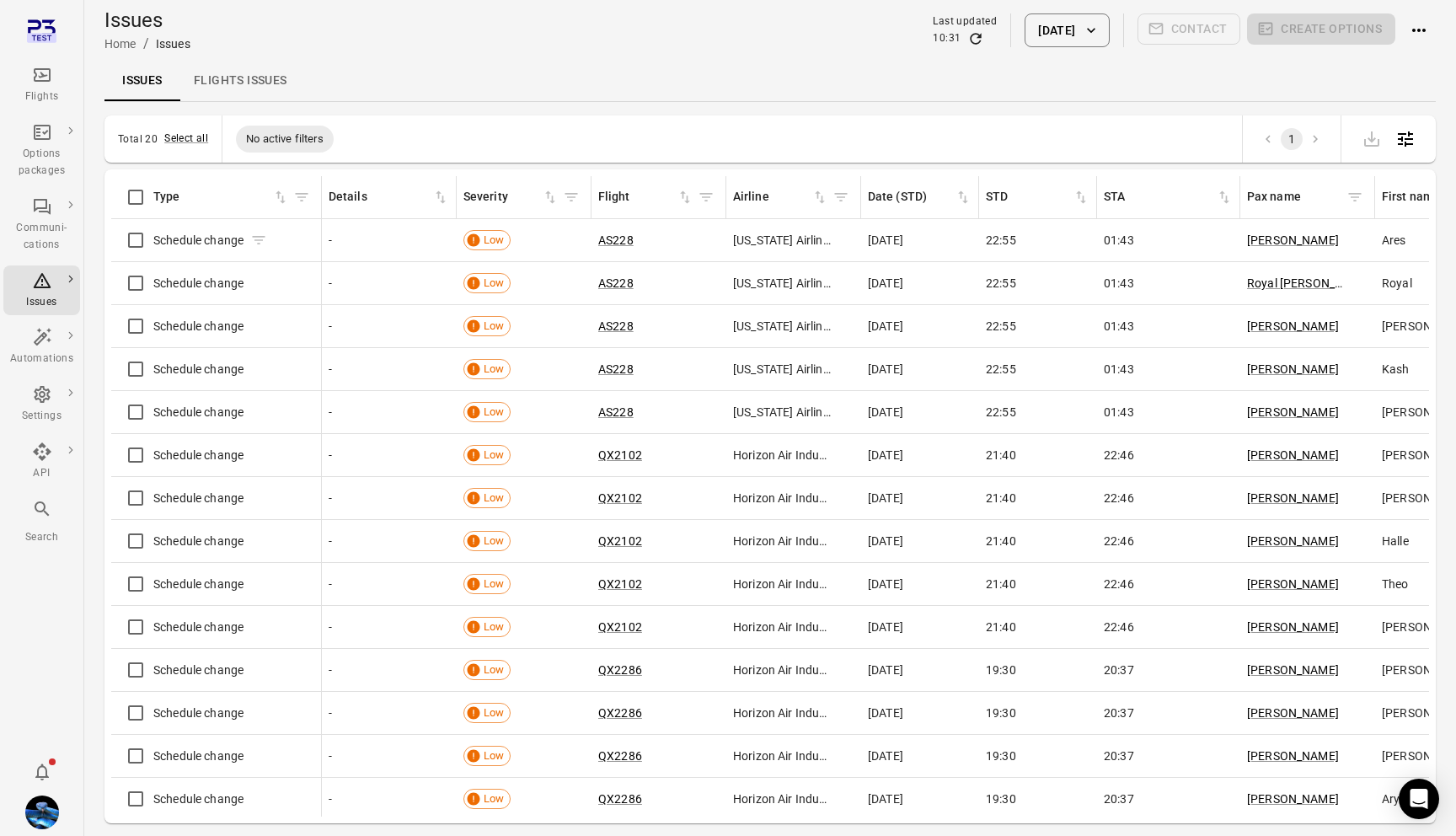
click at [257, 242] on icon "Issues information" at bounding box center [258, 240] width 17 height 17
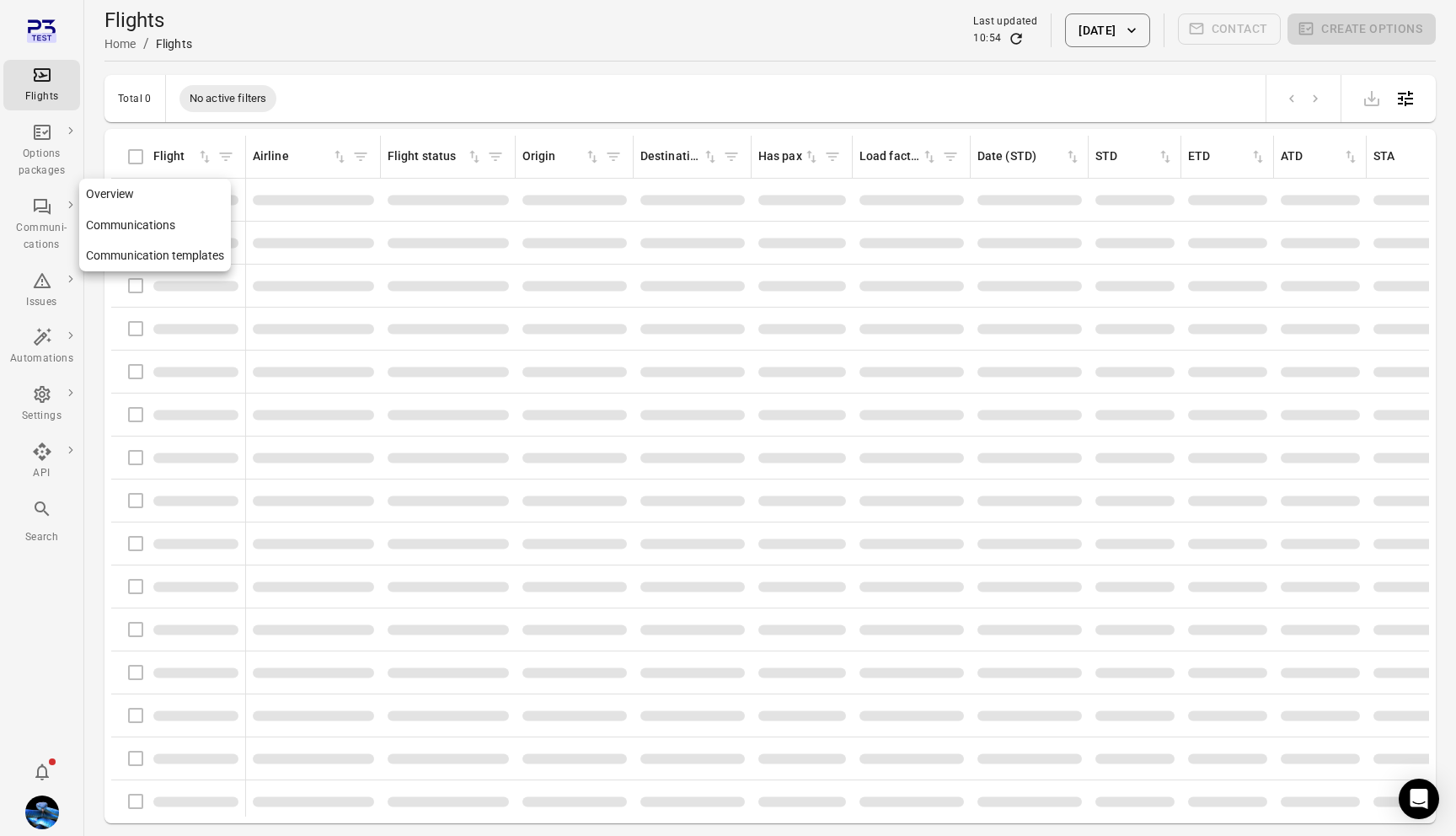
click at [51, 221] on div "Communi-cations" at bounding box center [41, 237] width 63 height 34
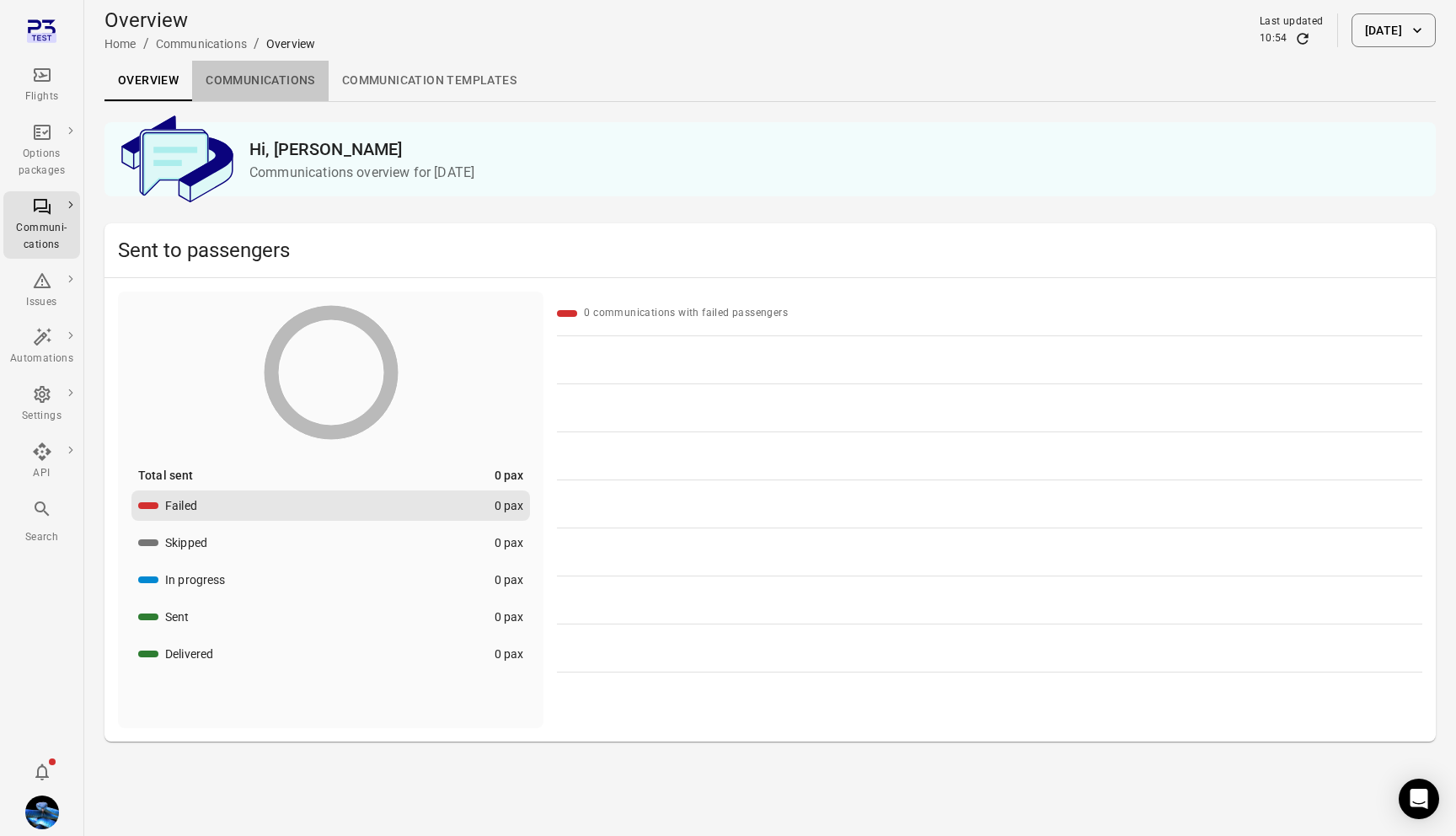
click at [278, 96] on link "Communications" at bounding box center [260, 80] width 137 height 40
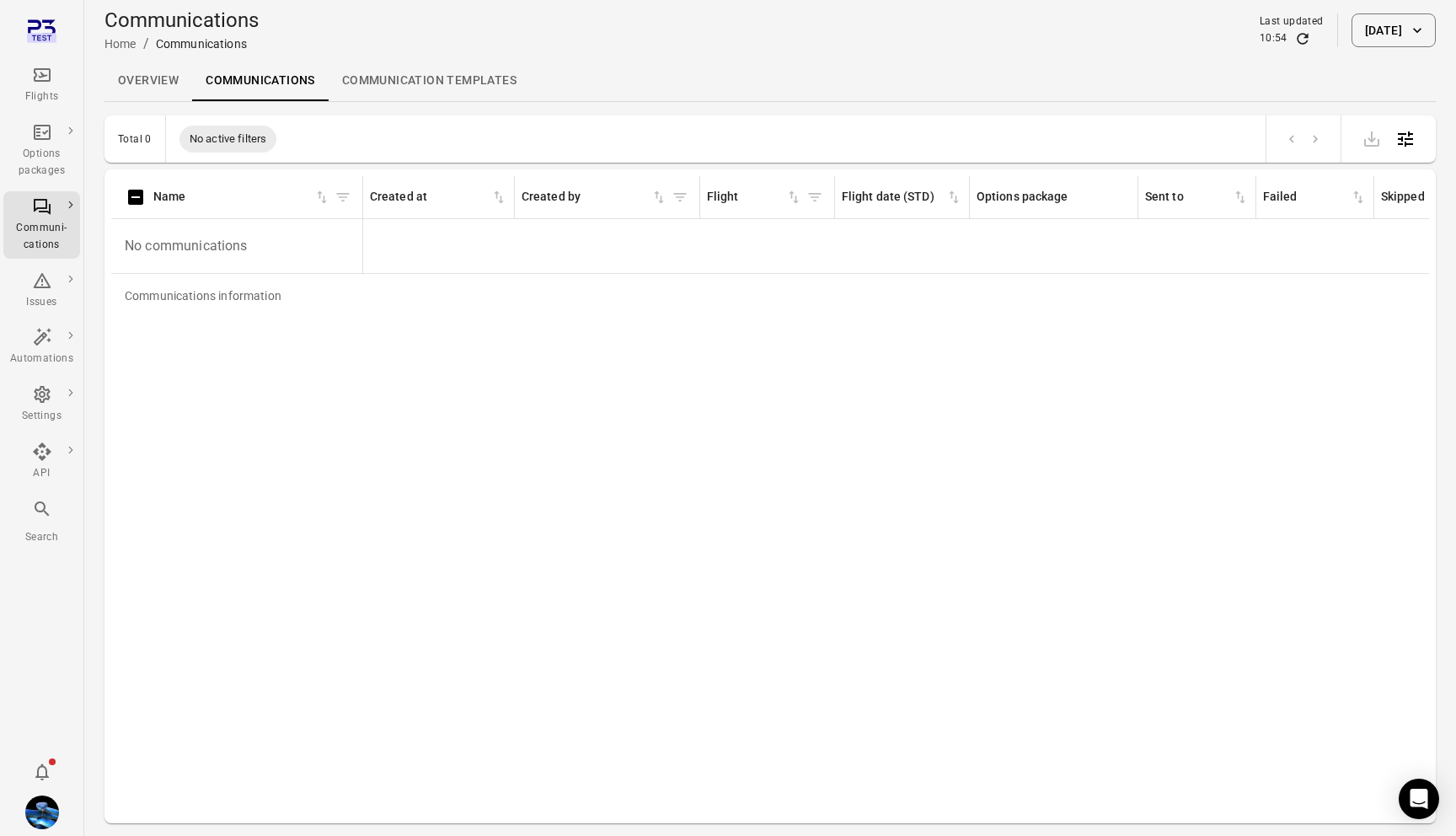
click at [1346, 48] on div "Communications Home / Communications Last updated 10:54 [DATE]" at bounding box center [770, 30] width 1332 height 47
click at [1351, 37] on button "[DATE]" at bounding box center [1393, 30] width 84 height 34
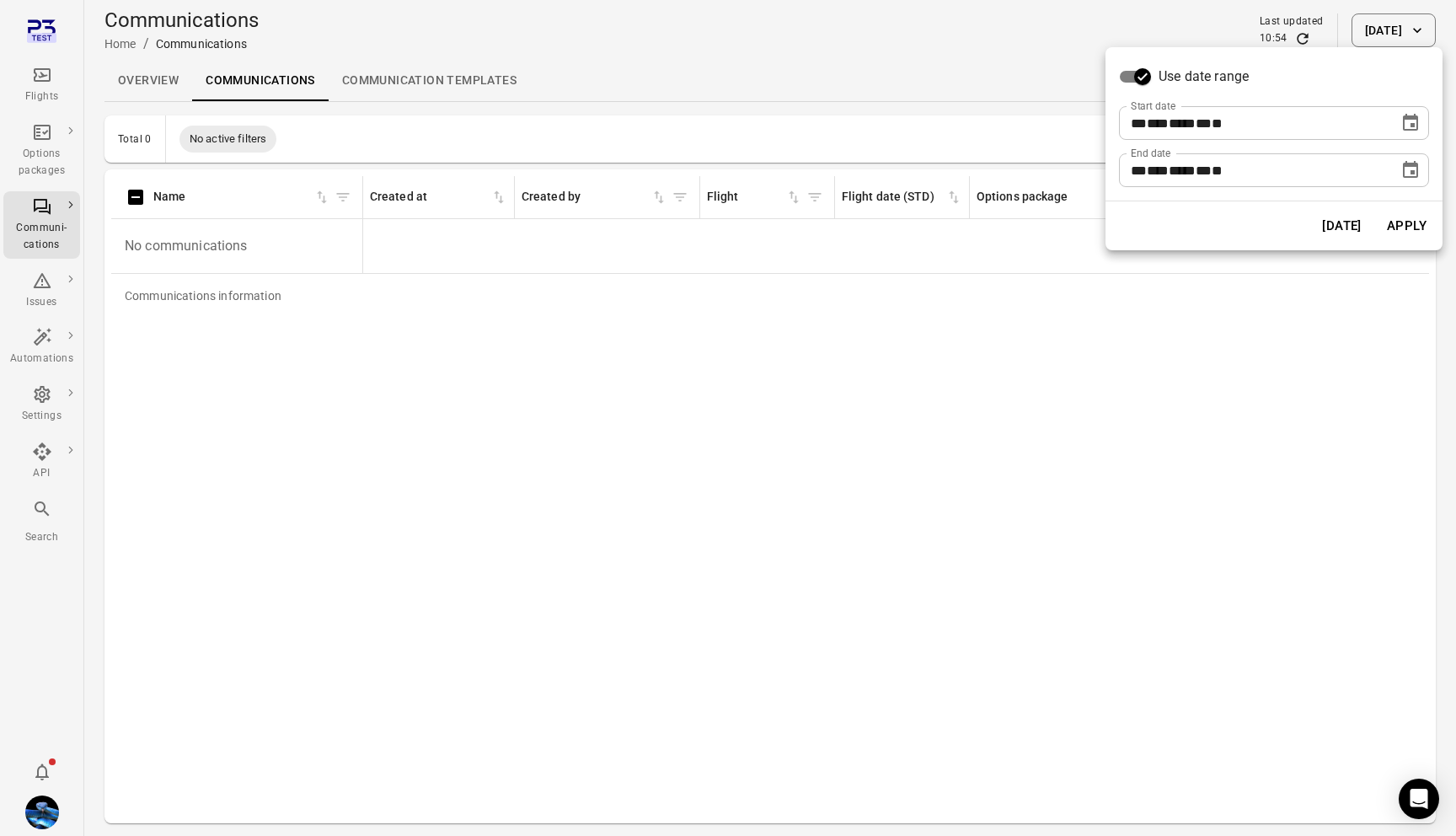
click at [1399, 126] on button "Choose date, selected date is Sep 24, 2025" at bounding box center [1410, 123] width 34 height 34
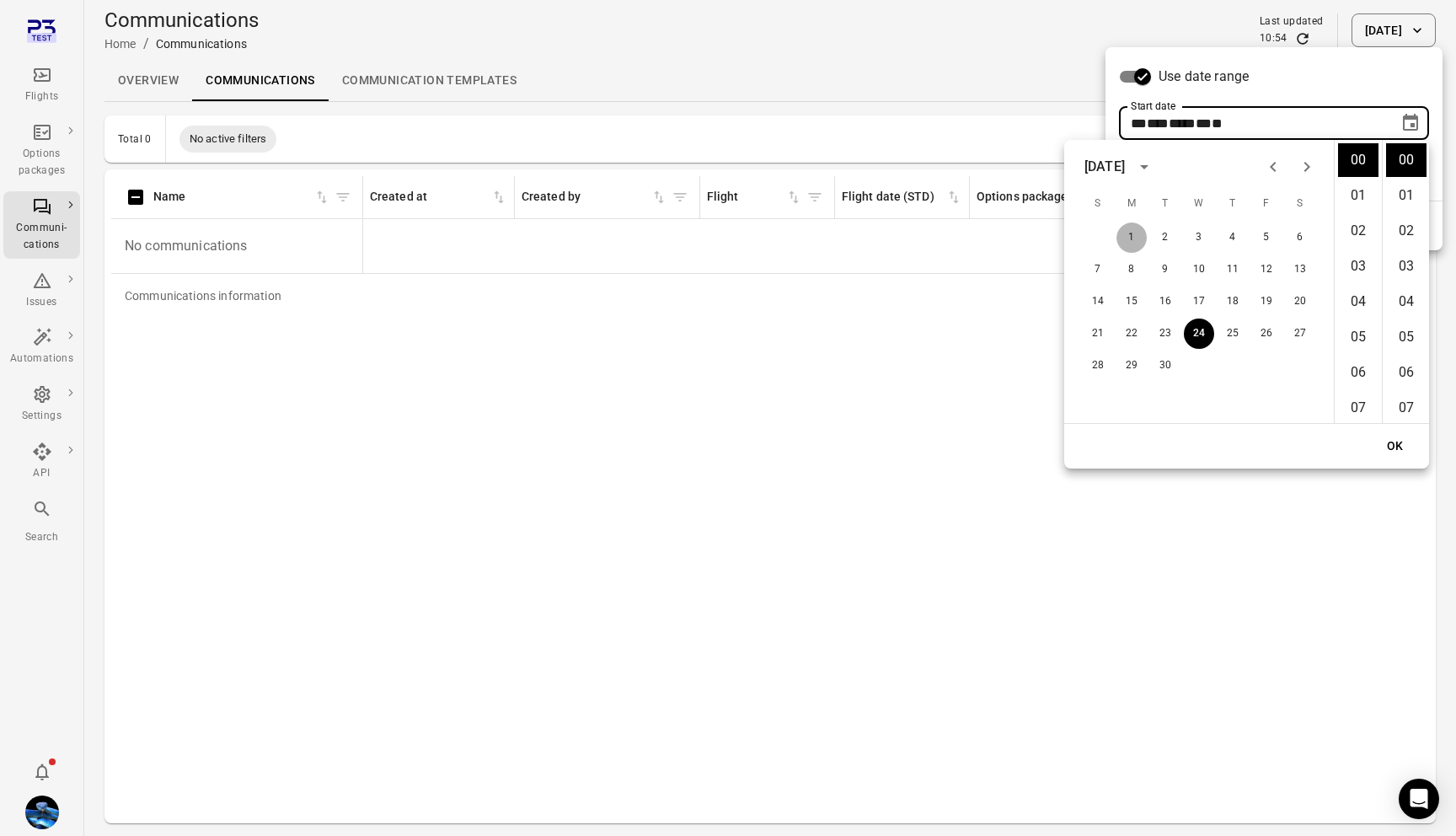
click at [1141, 228] on button "1" at bounding box center [1132, 238] width 30 height 30
type input "**********"
click at [1402, 432] on button "OK" at bounding box center [1395, 446] width 54 height 31
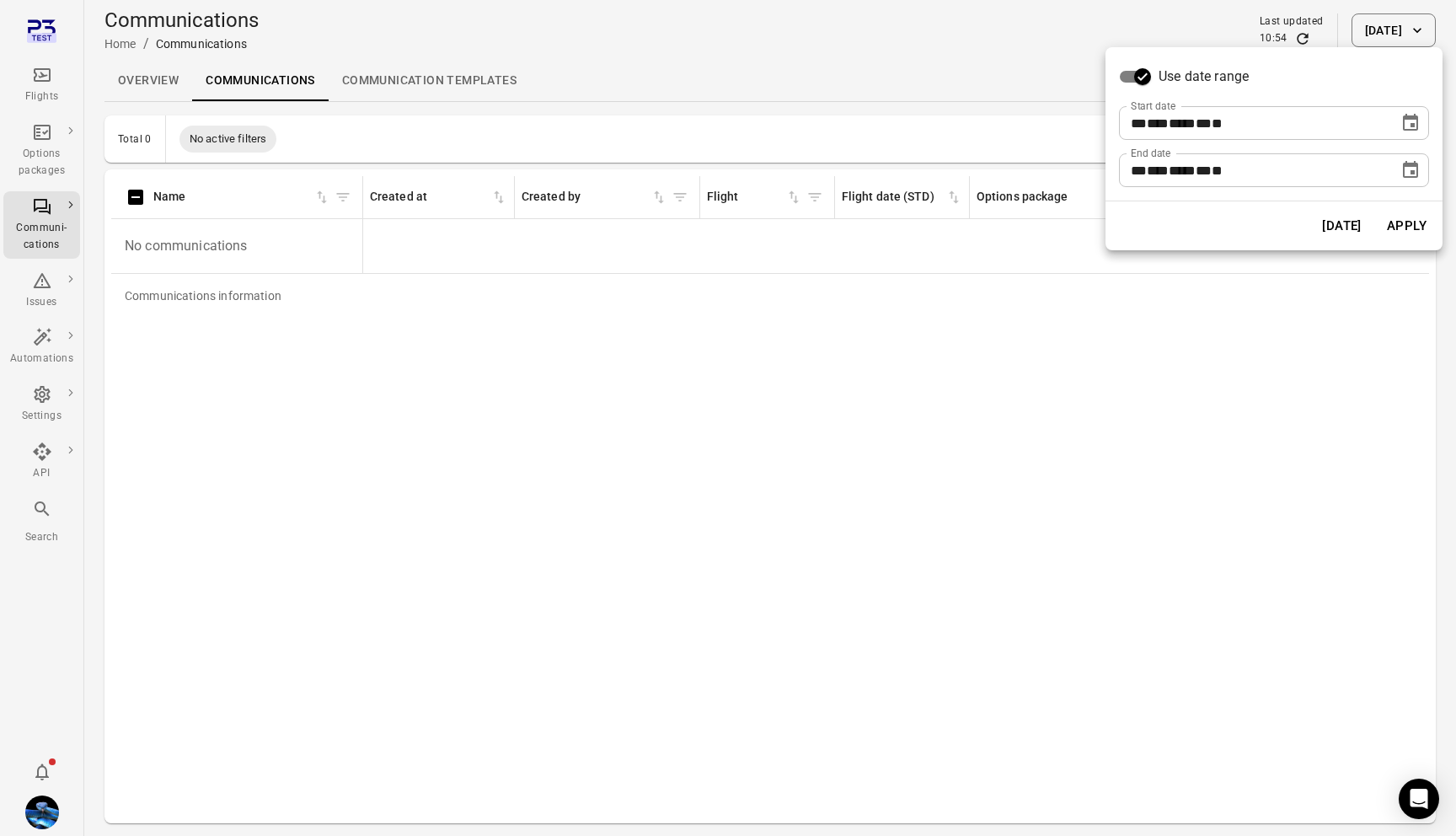
click at [1410, 203] on div "[DATE] Apply" at bounding box center [1274, 225] width 337 height 49
click at [1404, 216] on button "Apply" at bounding box center [1406, 226] width 58 height 36
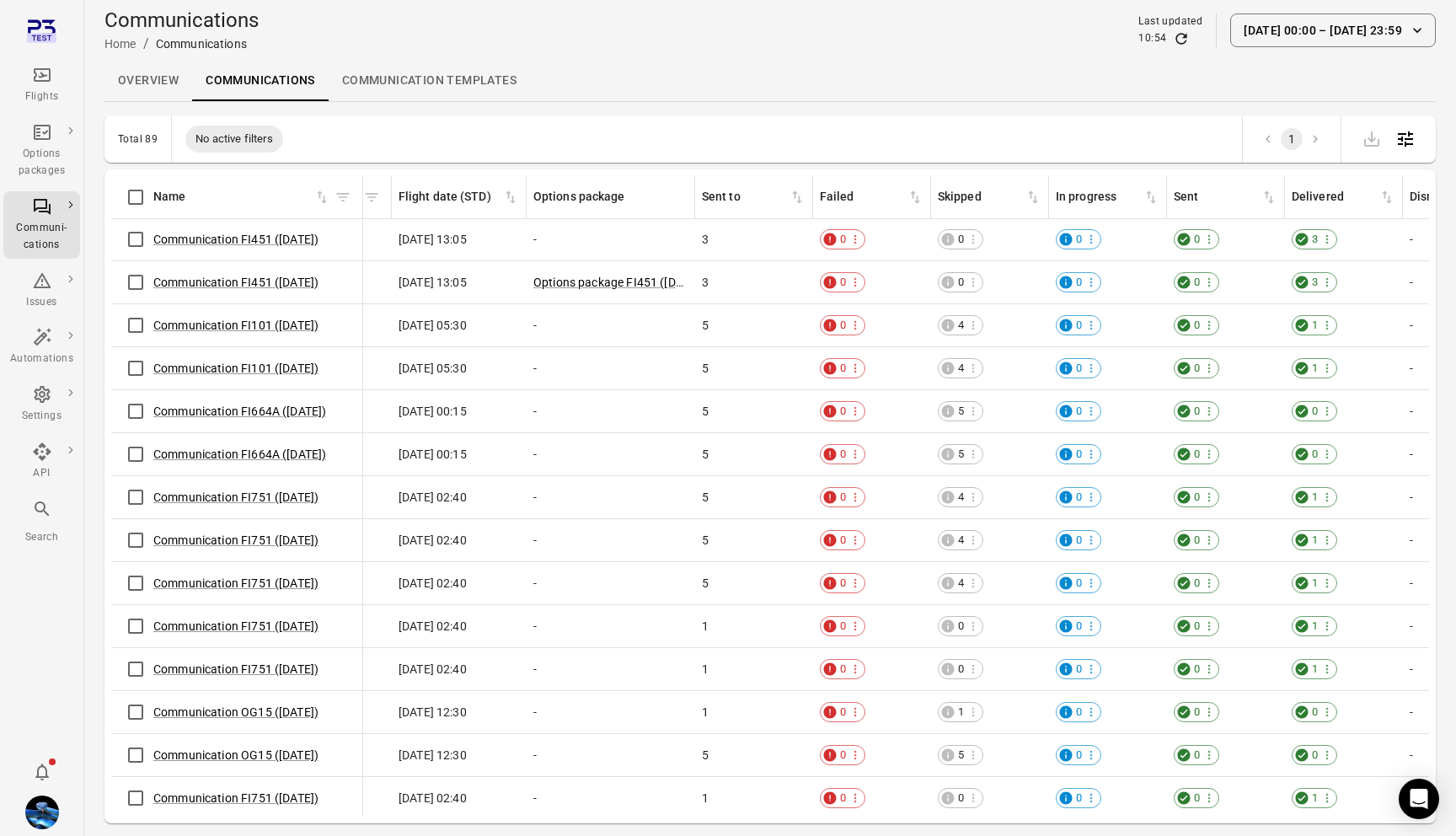
scroll to position [0, 450]
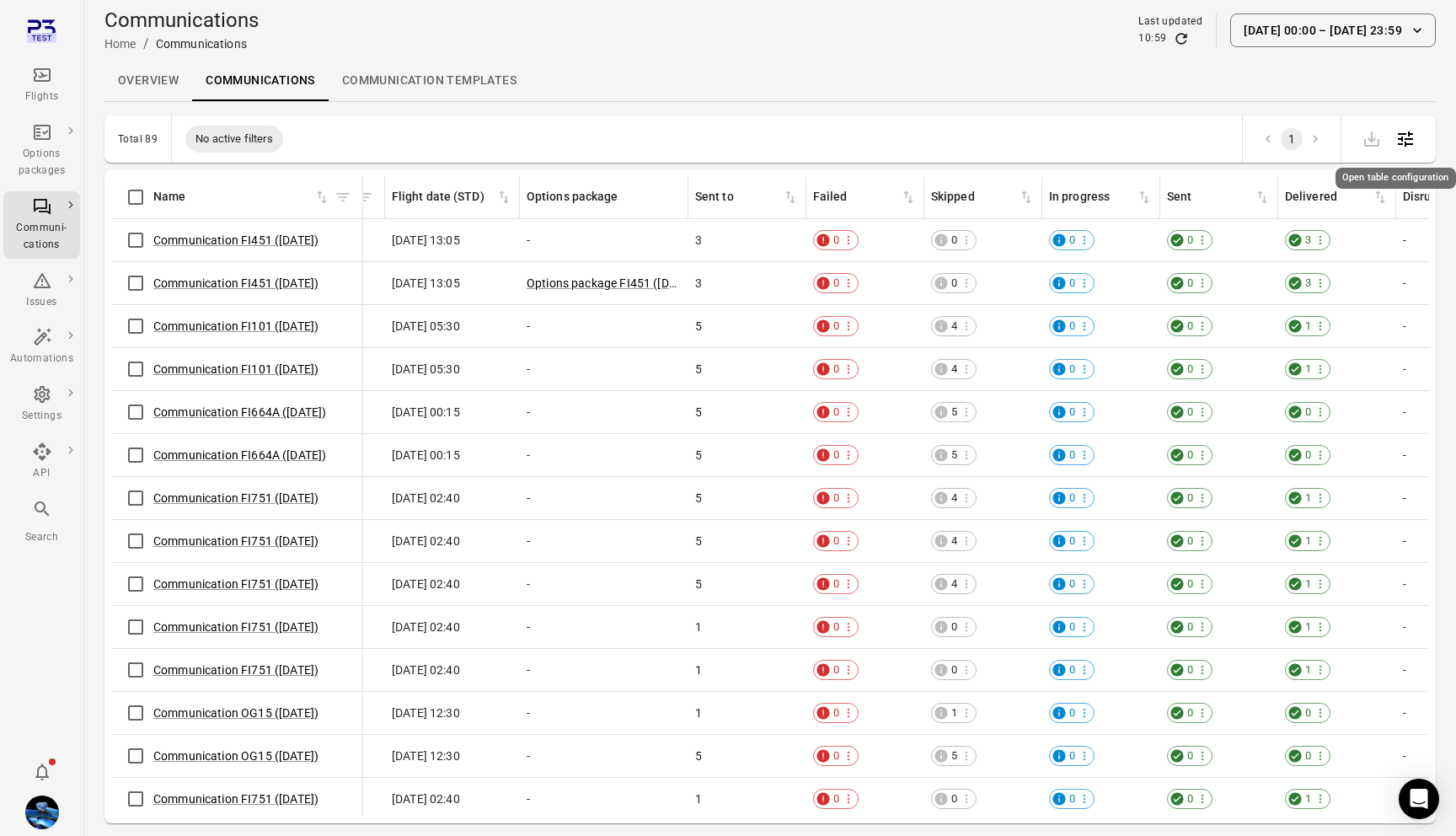
click at [1405, 136] on icon "Open table configuration" at bounding box center [1405, 139] width 21 height 21
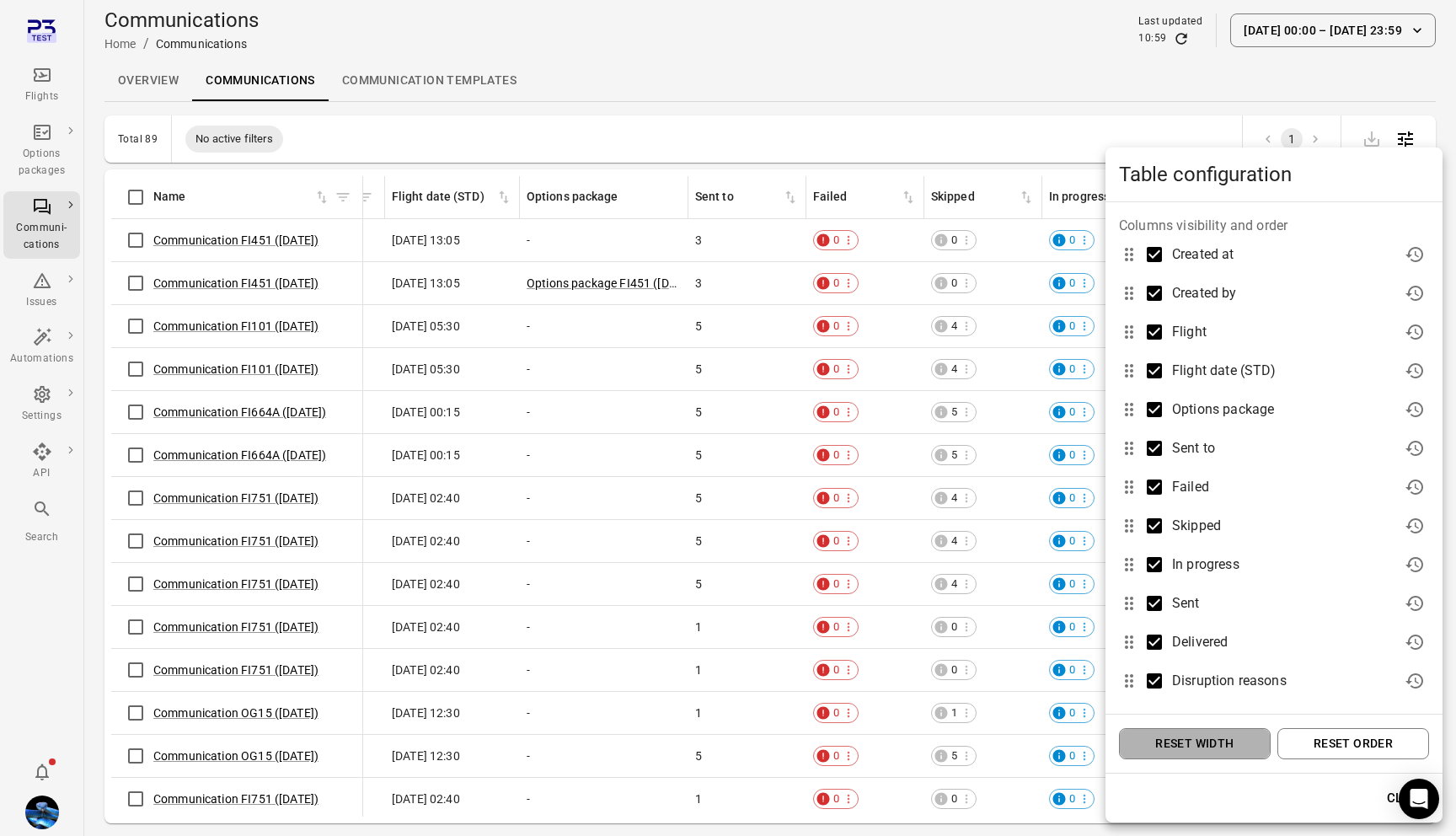
click at [1220, 738] on button "Reset width" at bounding box center [1195, 744] width 152 height 31
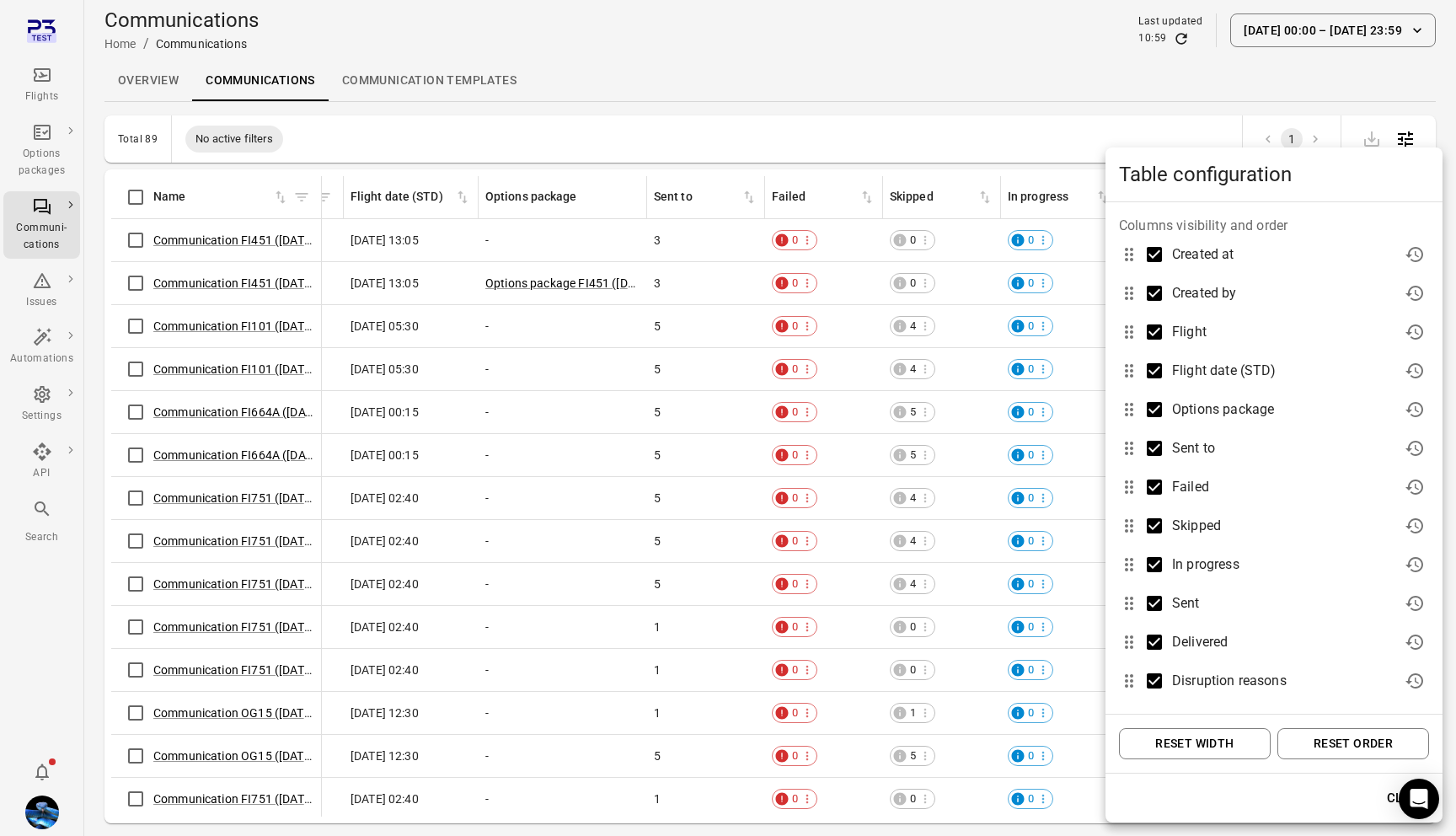
click at [1284, 738] on button "Reset order" at bounding box center [1353, 744] width 152 height 31
click at [964, 479] on div at bounding box center [728, 418] width 1456 height 836
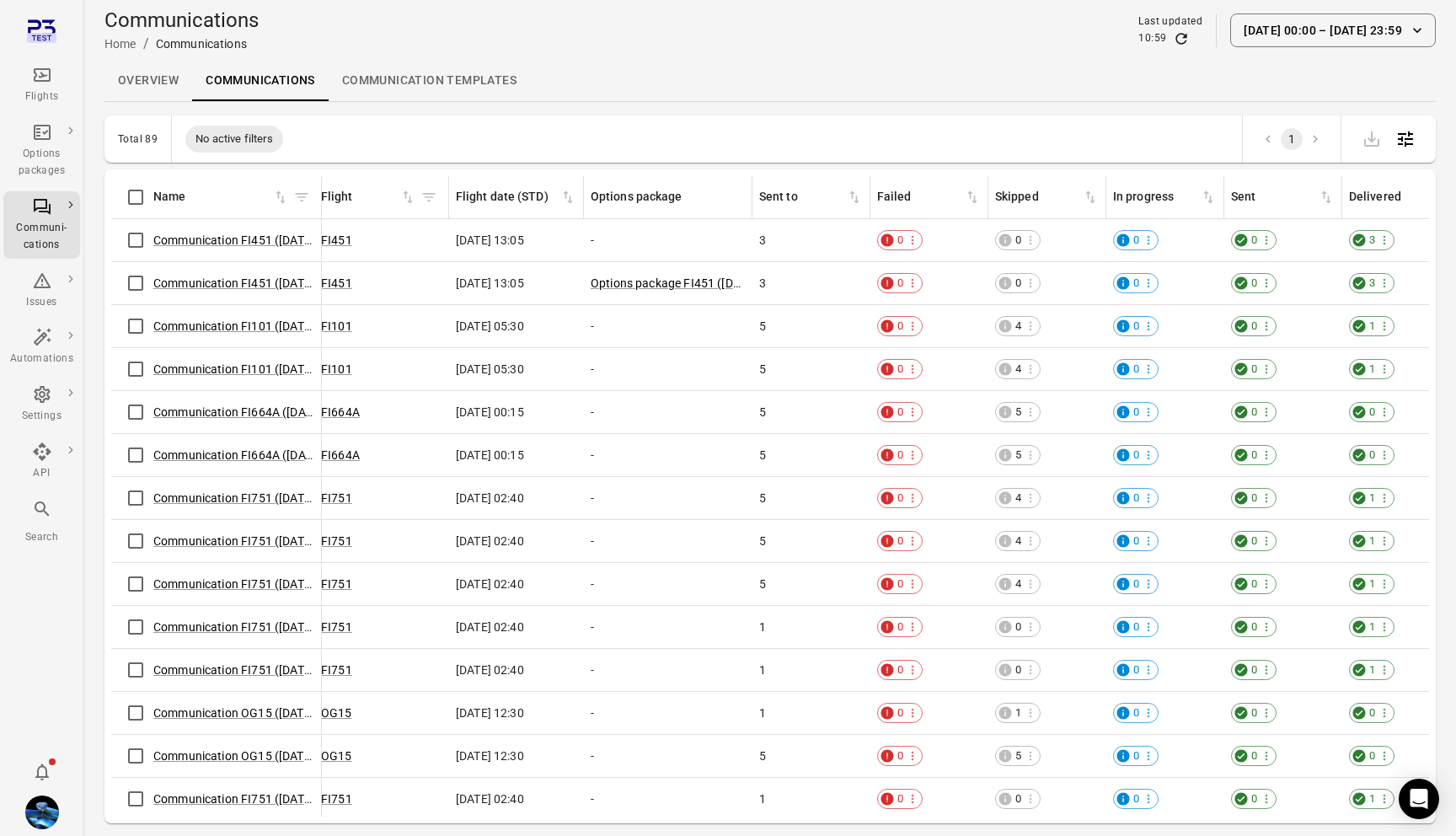
scroll to position [0, 0]
